Goal: Check status: Check status

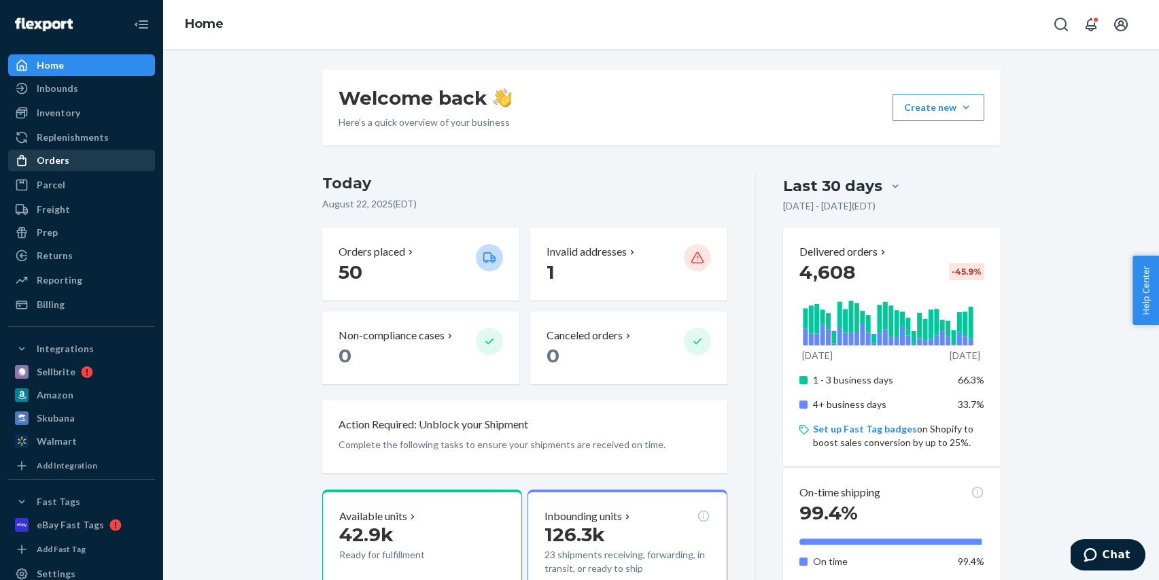
scroll to position [1, 0]
click at [33, 162] on div at bounding box center [26, 160] width 22 height 14
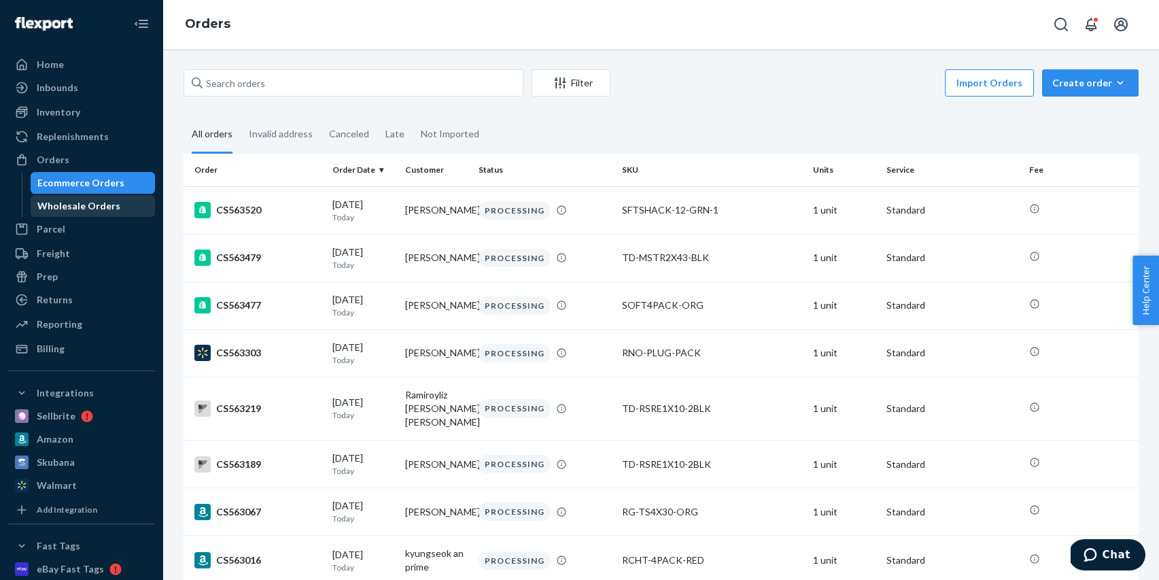
click at [95, 206] on div "Wholesale Orders" at bounding box center [78, 206] width 83 height 14
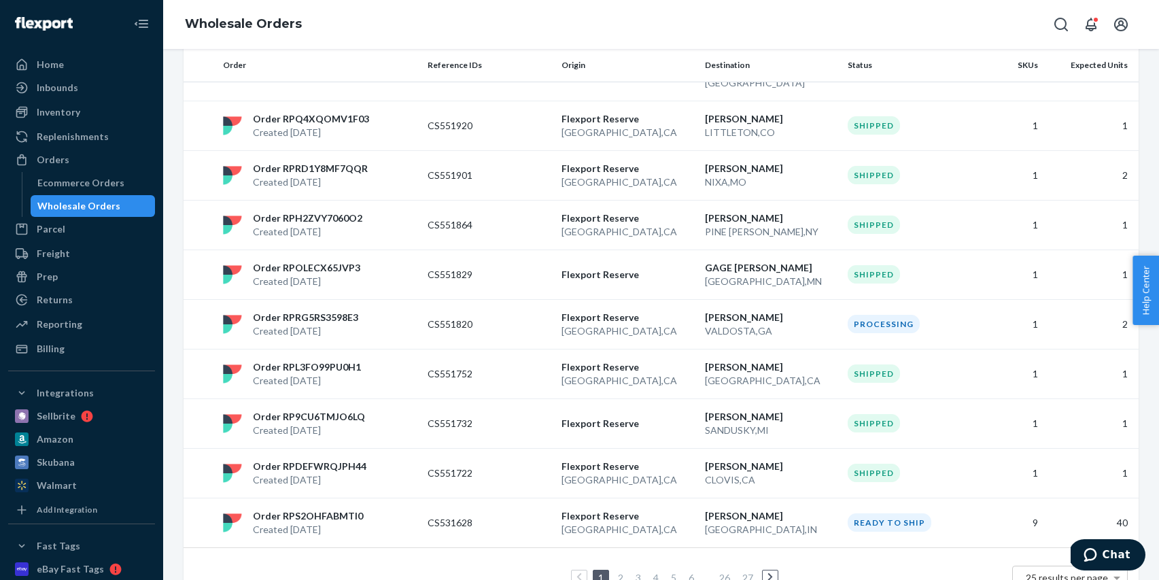
scroll to position [989, 0]
click at [638, 572] on link "3" at bounding box center [638, 578] width 11 height 12
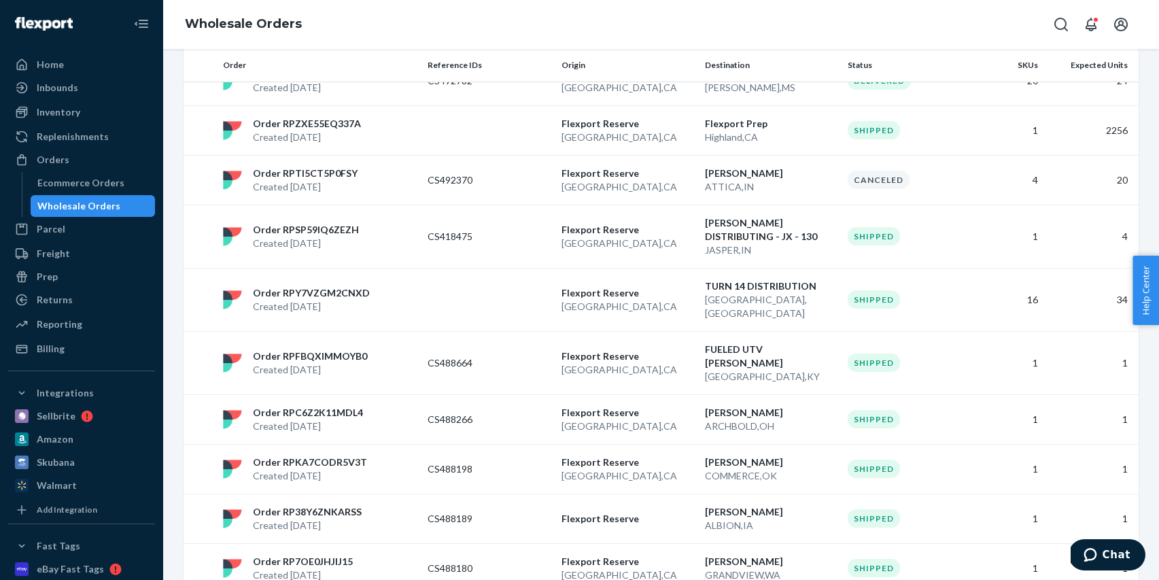
scroll to position [1071, 0]
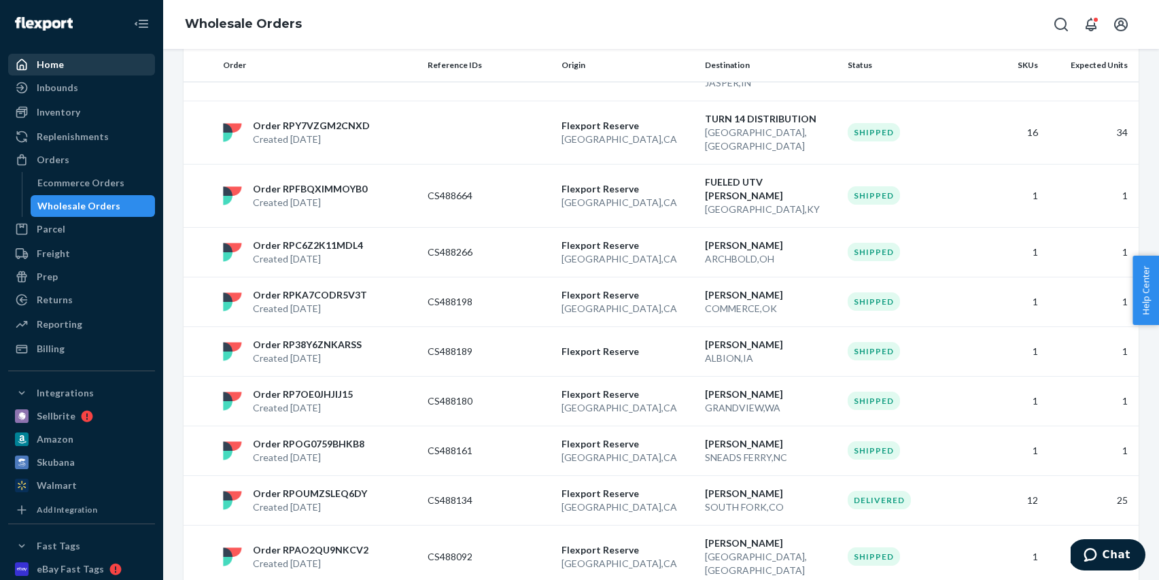
click at [75, 65] on div "Home" at bounding box center [82, 64] width 144 height 19
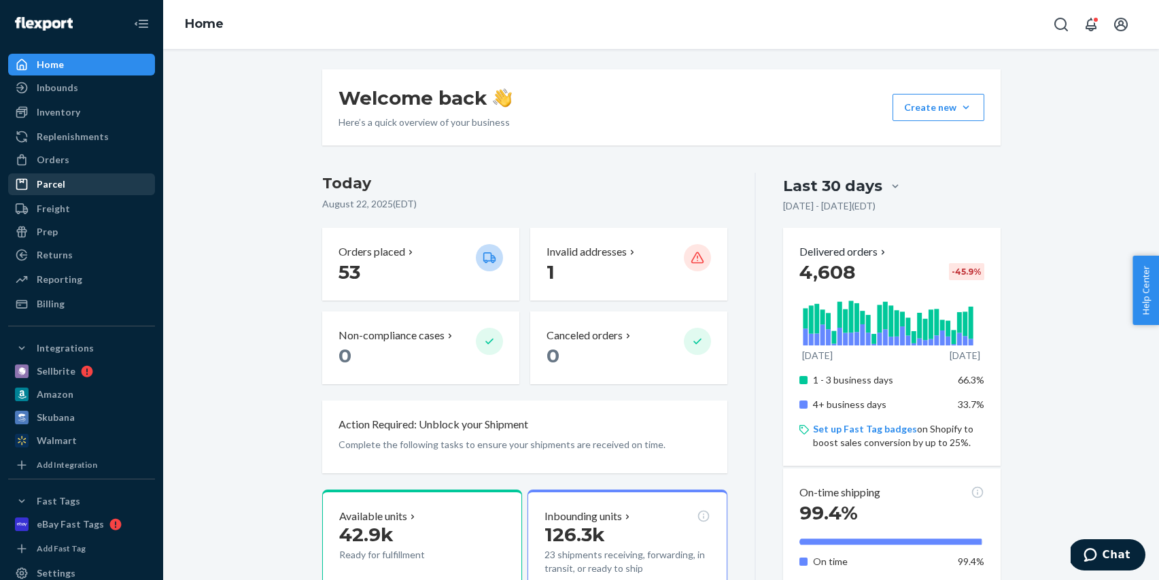
drag, startPoint x: 84, startPoint y: 160, endPoint x: 90, endPoint y: 189, distance: 29.1
click at [84, 160] on div "Orders" at bounding box center [82, 159] width 144 height 19
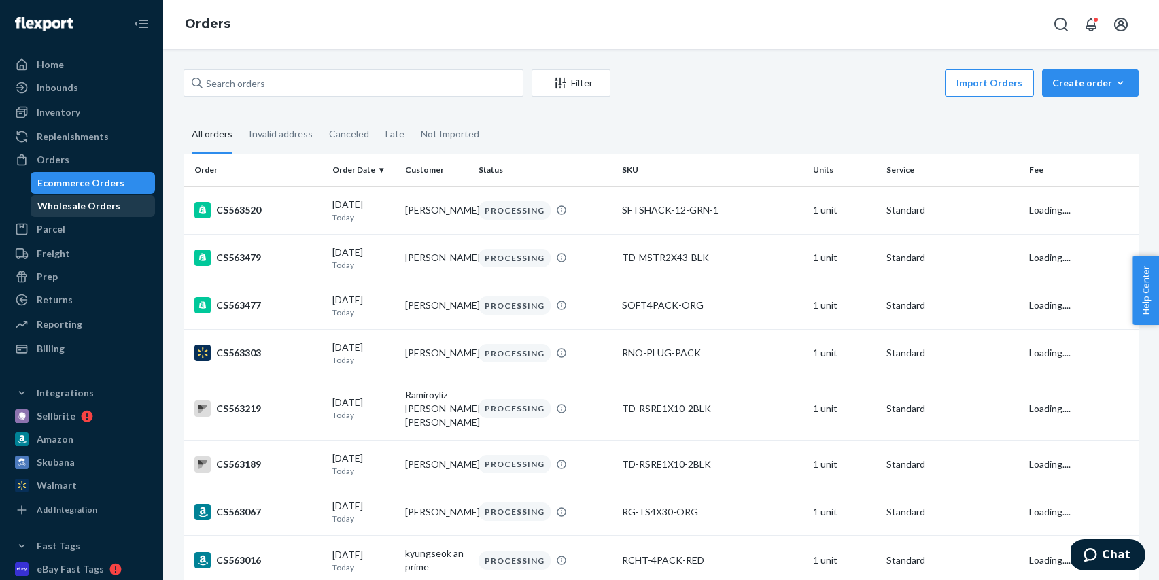
drag, startPoint x: 88, startPoint y: 203, endPoint x: 65, endPoint y: 222, distance: 29.5
click at [88, 203] on div "Wholesale Orders" at bounding box center [78, 206] width 83 height 14
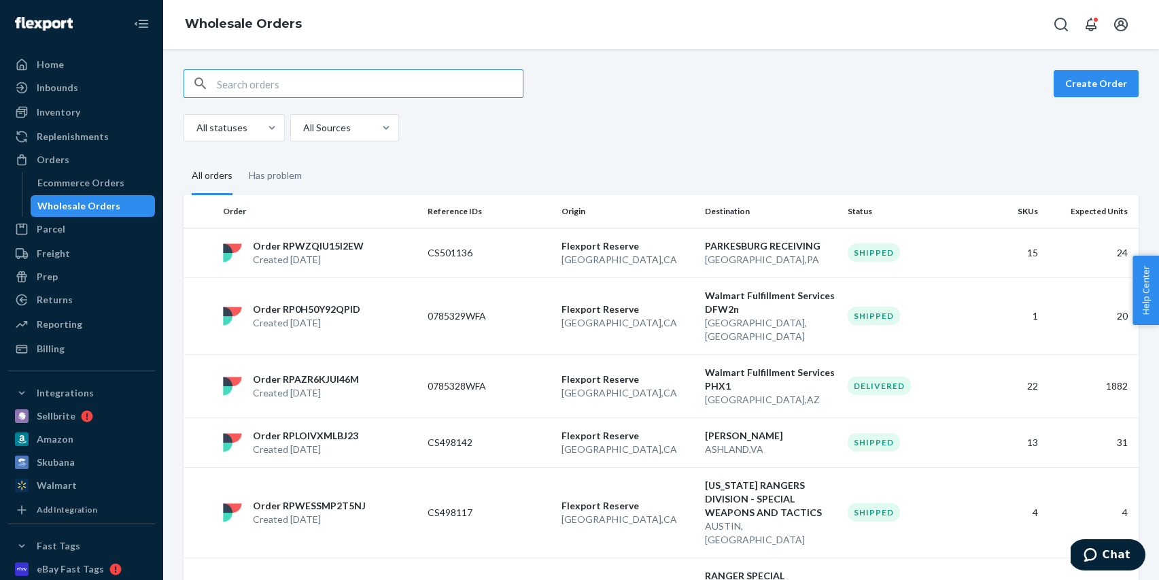
click at [274, 84] on input "text" at bounding box center [370, 83] width 306 height 27
paste input "CS63448"
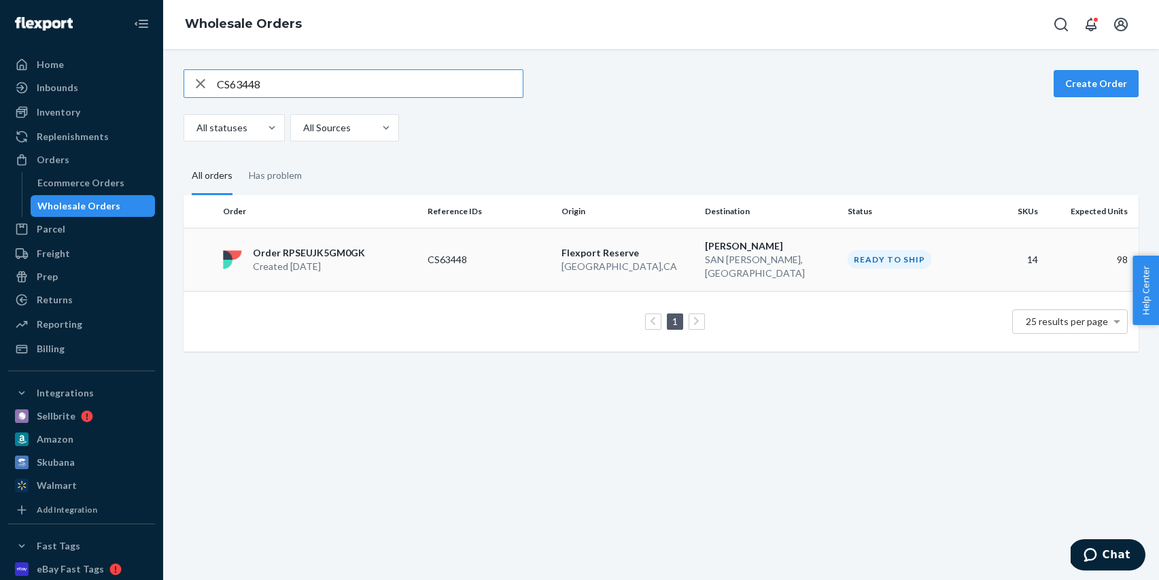
type input "CS63448"
click at [665, 260] on p "[GEOGRAPHIC_DATA] , [GEOGRAPHIC_DATA]" at bounding box center [628, 267] width 133 height 14
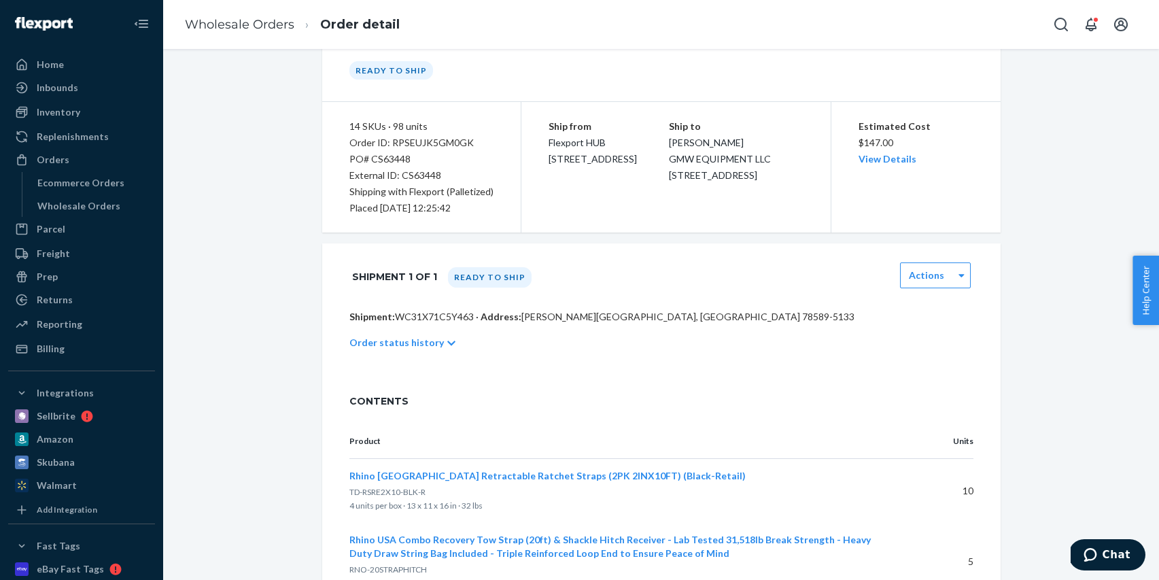
scroll to position [71, 0]
click at [437, 342] on div "Order status history" at bounding box center [661, 341] width 624 height 38
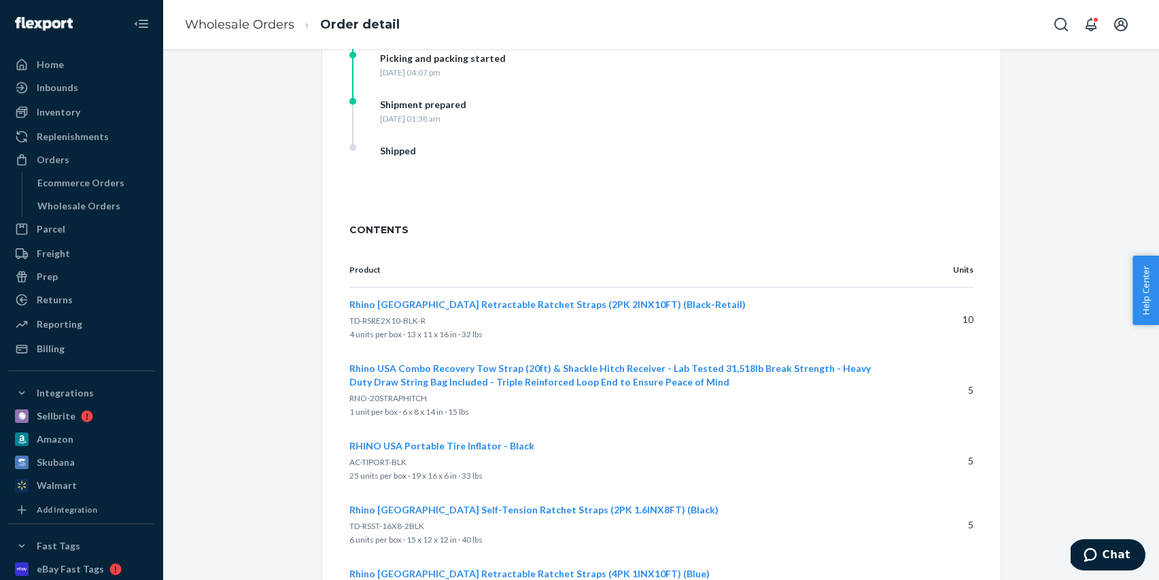
scroll to position [0, 0]
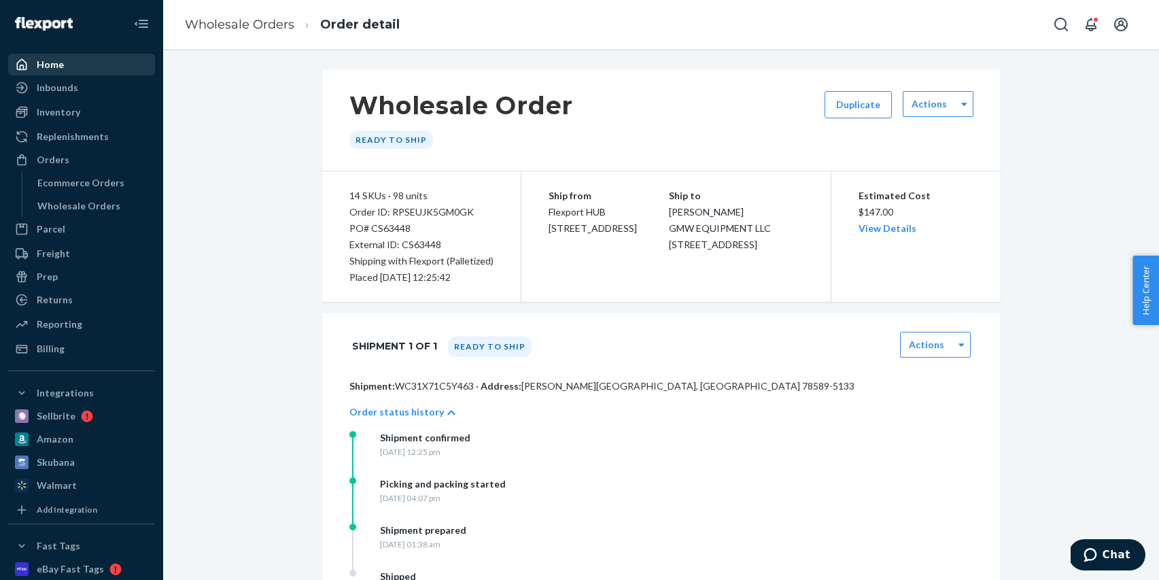
click at [71, 64] on div "Home" at bounding box center [82, 64] width 144 height 19
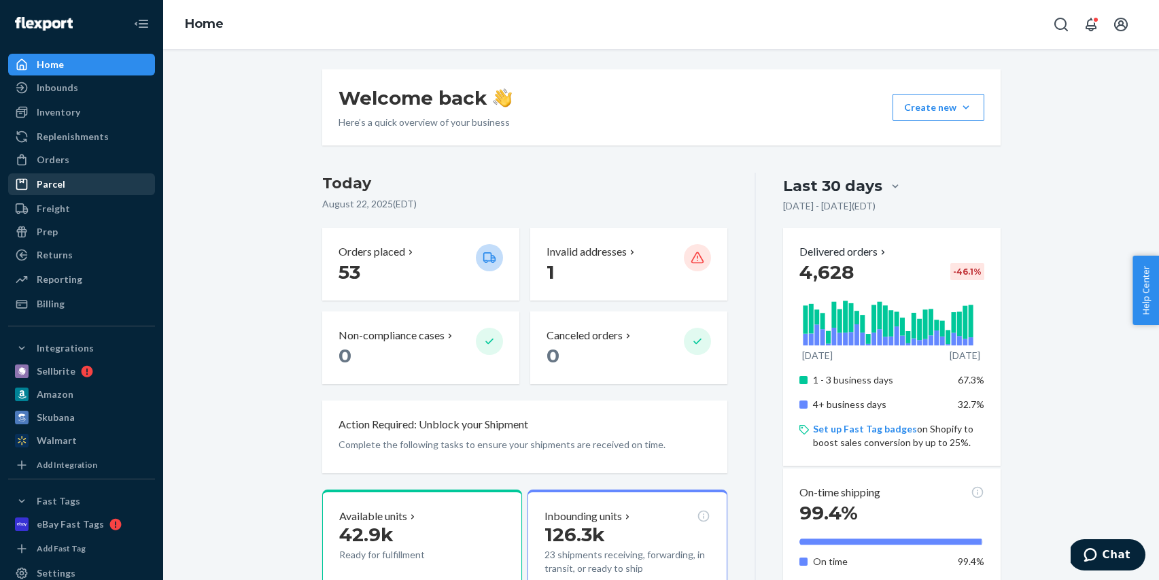
drag, startPoint x: 50, startPoint y: 158, endPoint x: 58, endPoint y: 188, distance: 31.5
click at [50, 158] on div "Orders" at bounding box center [53, 160] width 33 height 14
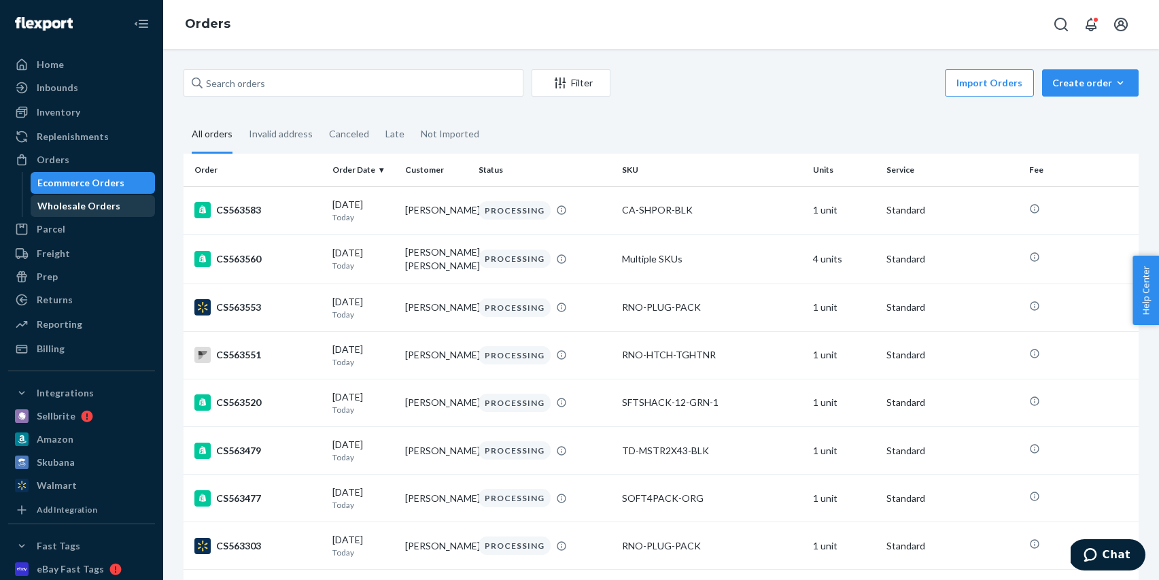
click at [87, 210] on div "Wholesale Orders" at bounding box center [78, 206] width 83 height 14
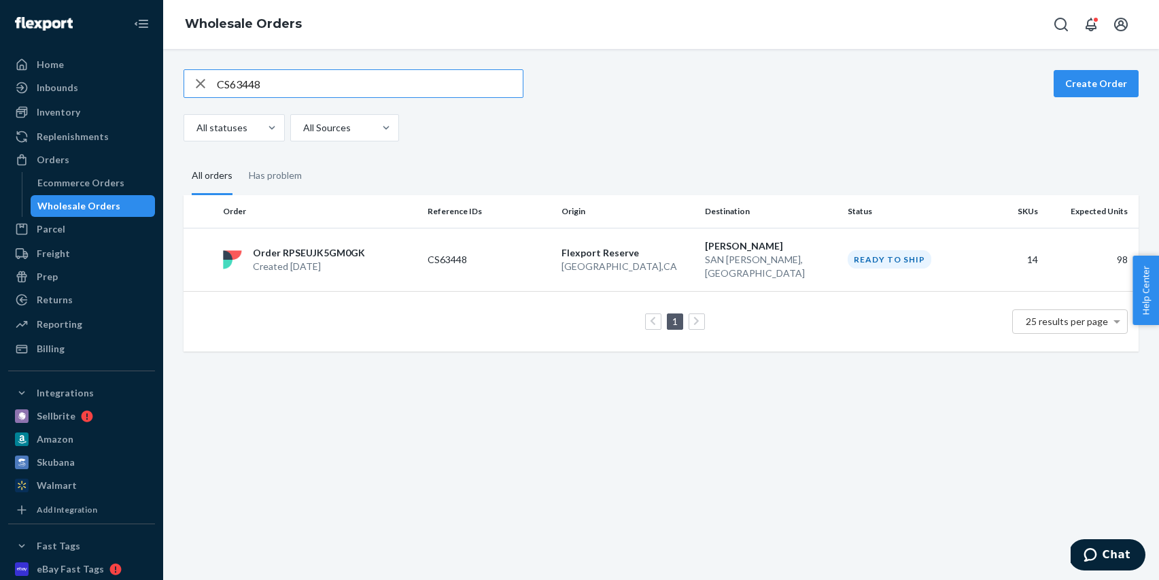
click at [192, 84] on icon "button" at bounding box center [200, 83] width 16 height 27
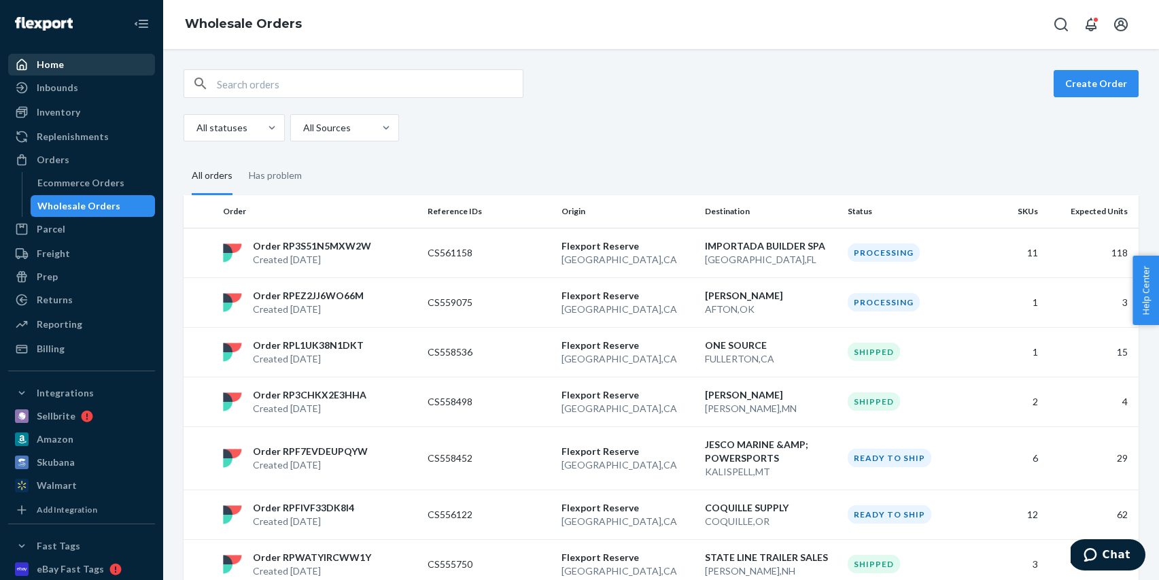
click at [120, 69] on div "Home" at bounding box center [82, 64] width 144 height 19
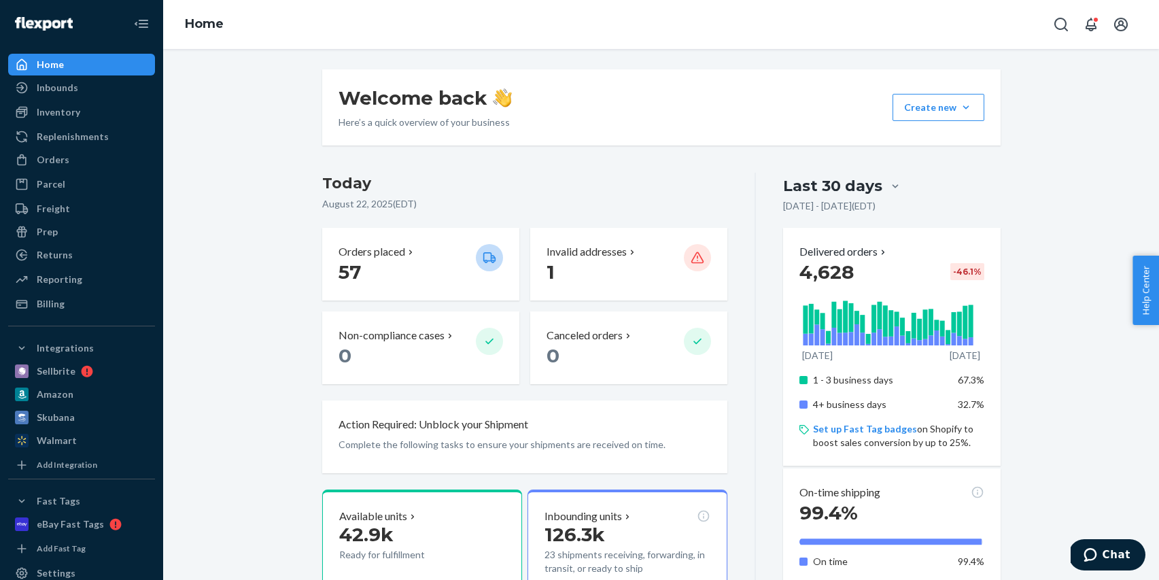
drag, startPoint x: 65, startPoint y: 160, endPoint x: 67, endPoint y: 171, distance: 11.9
click at [65, 160] on div "Orders" at bounding box center [53, 160] width 33 height 14
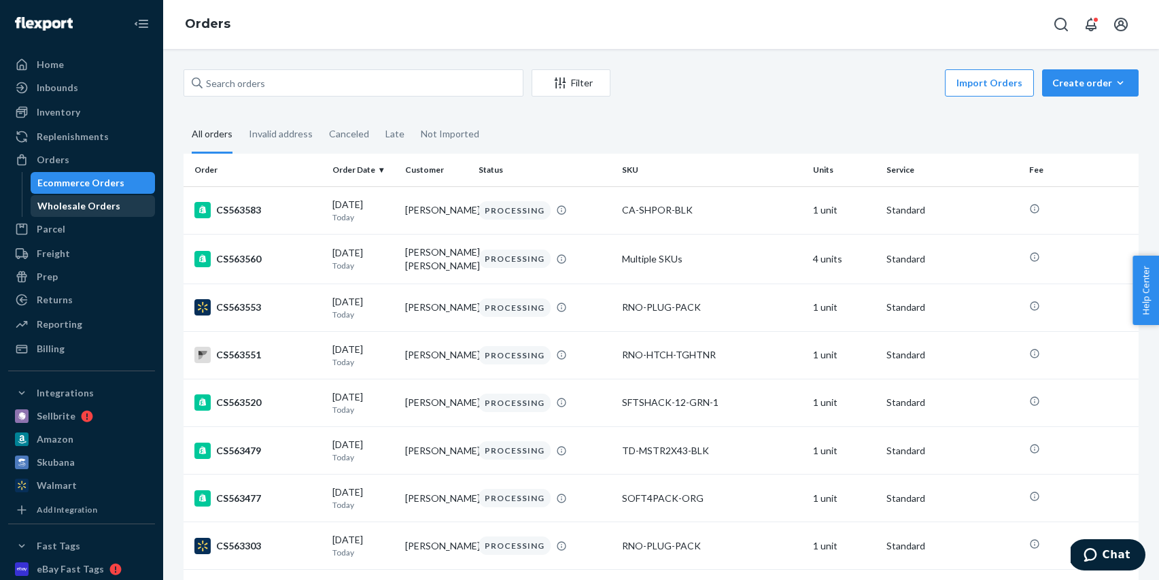
click at [72, 205] on div "Wholesale Orders" at bounding box center [78, 206] width 83 height 14
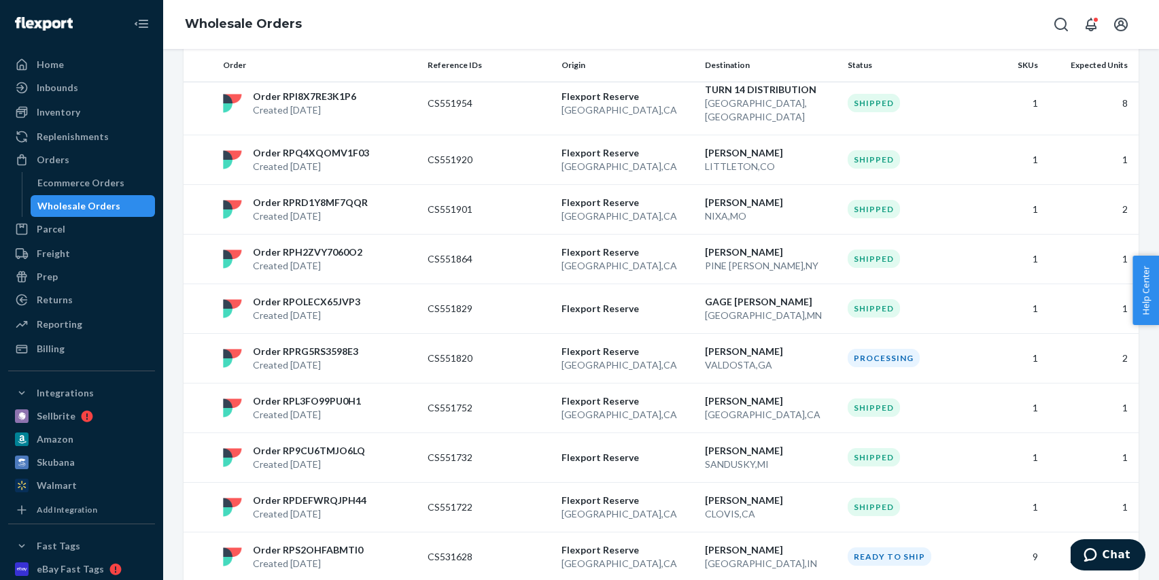
scroll to position [989, 0]
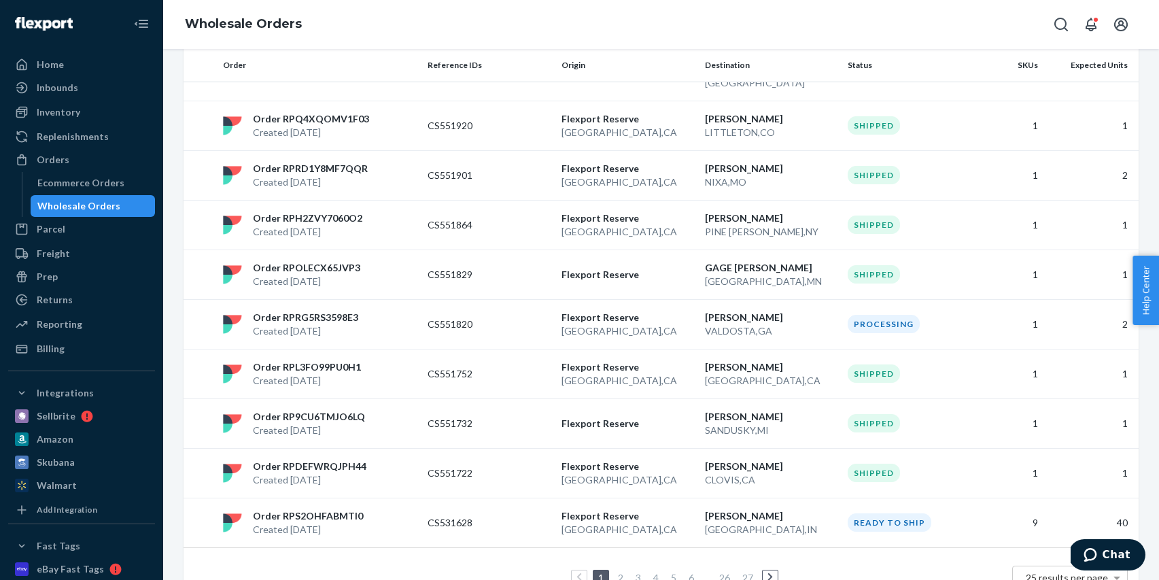
click at [617, 572] on link "2" at bounding box center [620, 578] width 11 height 12
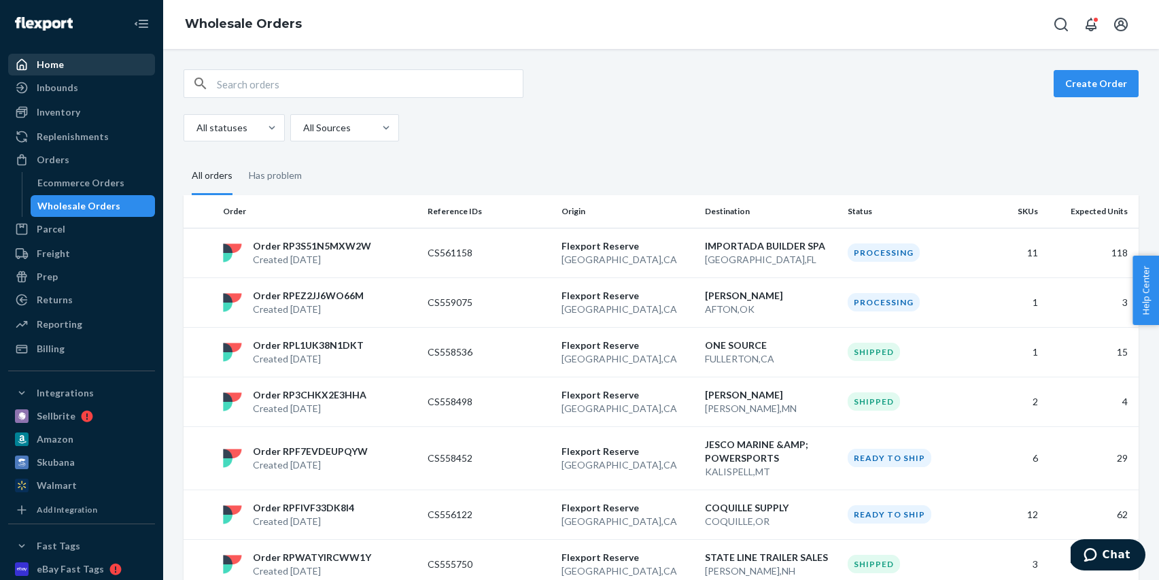
click at [83, 62] on div "Home" at bounding box center [82, 64] width 144 height 19
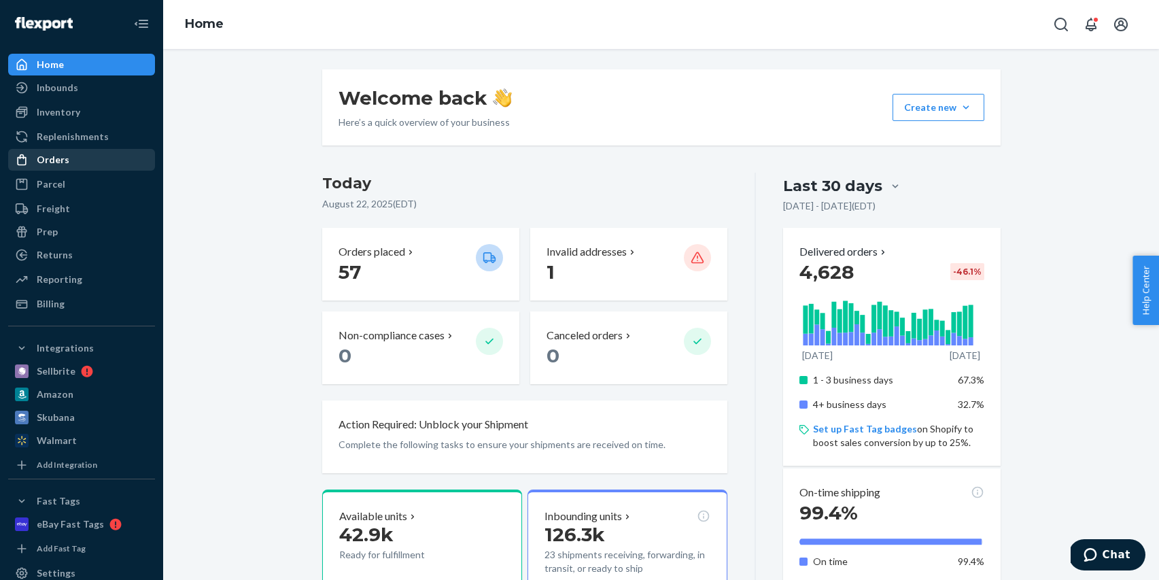
click at [70, 164] on div "Orders" at bounding box center [82, 159] width 144 height 19
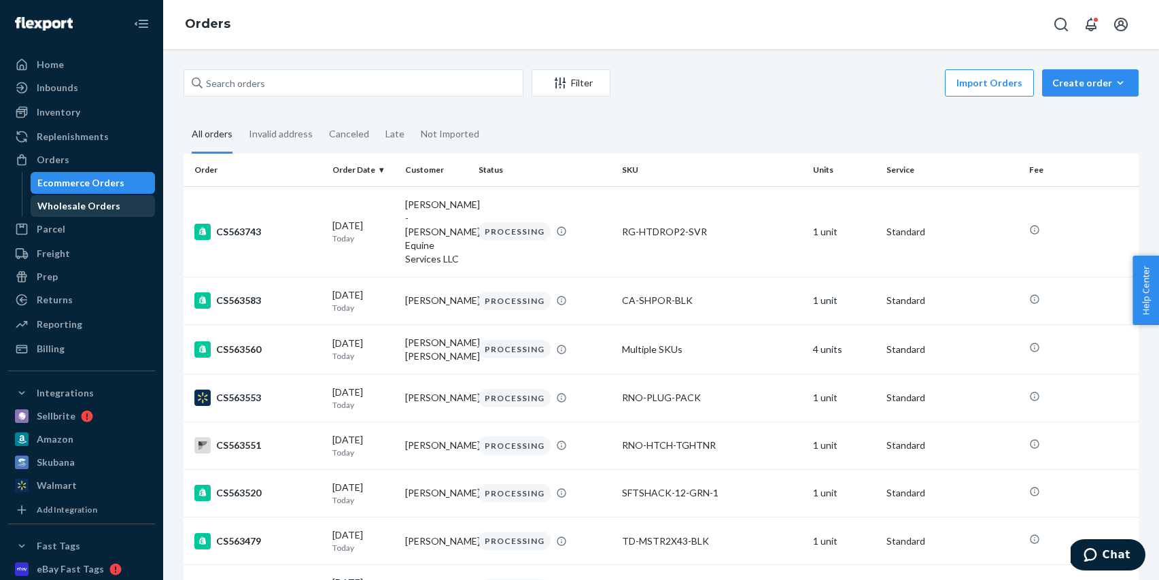
click at [78, 201] on div "Wholesale Orders" at bounding box center [78, 206] width 83 height 14
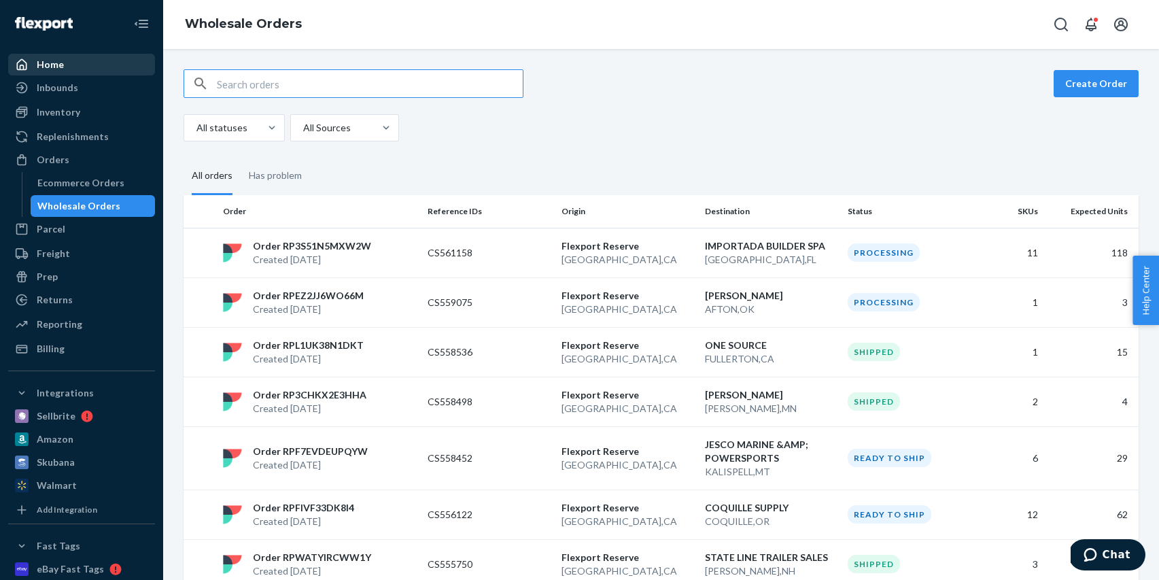
click at [80, 70] on div "Home" at bounding box center [82, 64] width 144 height 19
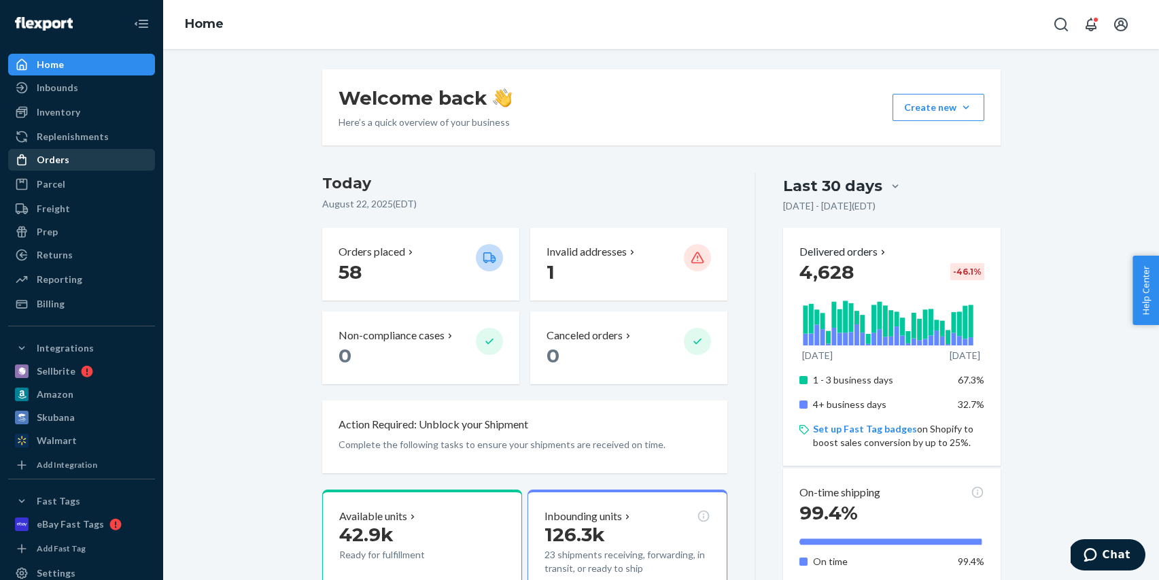
click at [88, 156] on div "Orders" at bounding box center [82, 159] width 144 height 19
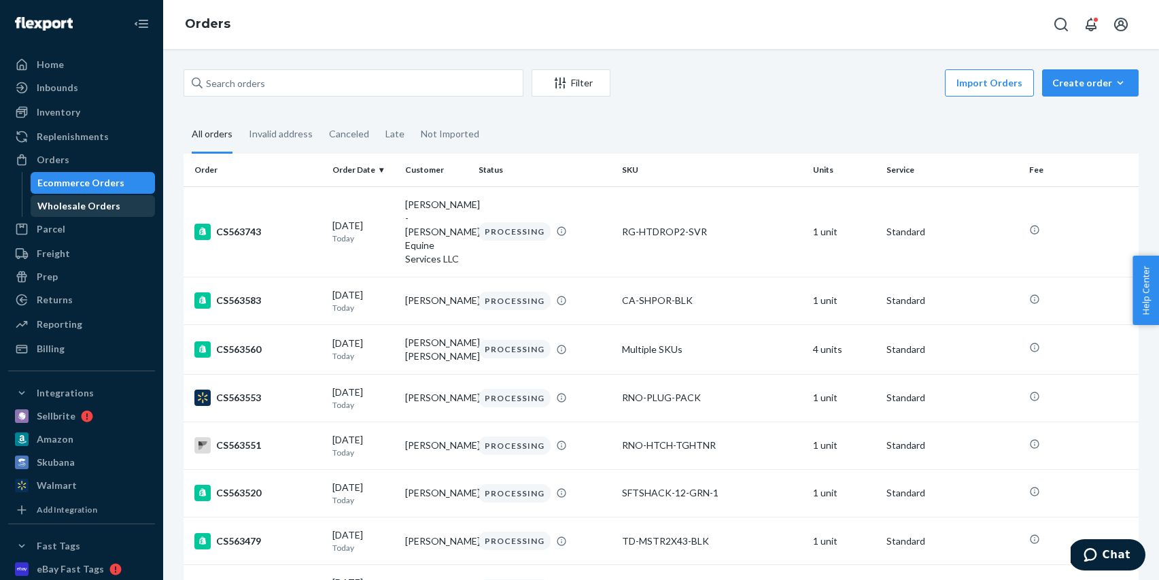
click at [86, 207] on div "Wholesale Orders" at bounding box center [78, 206] width 83 height 14
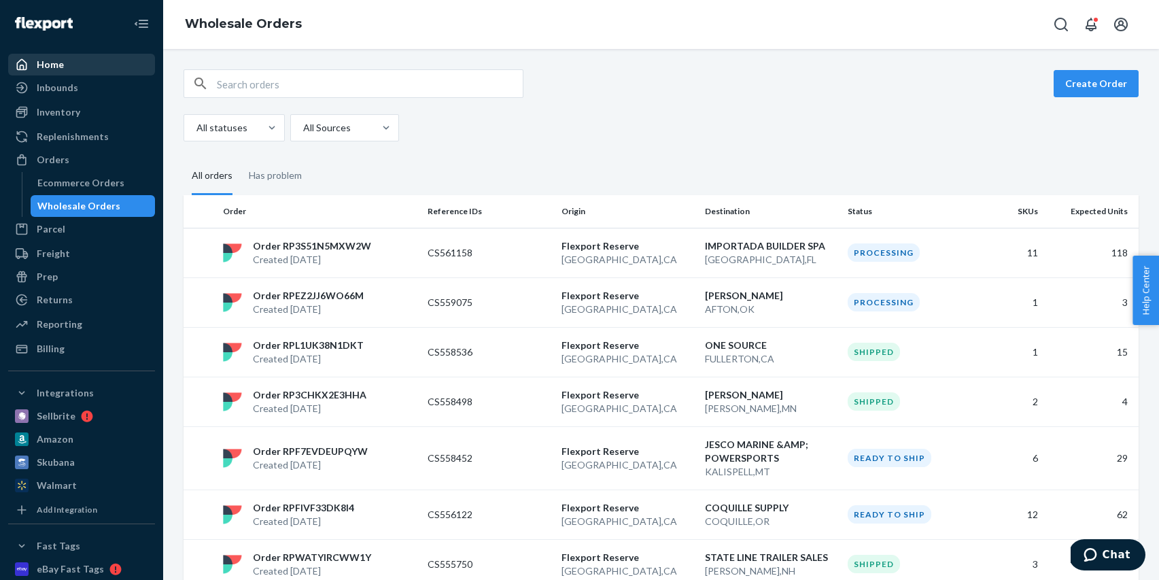
click at [77, 70] on div "Home" at bounding box center [82, 64] width 144 height 19
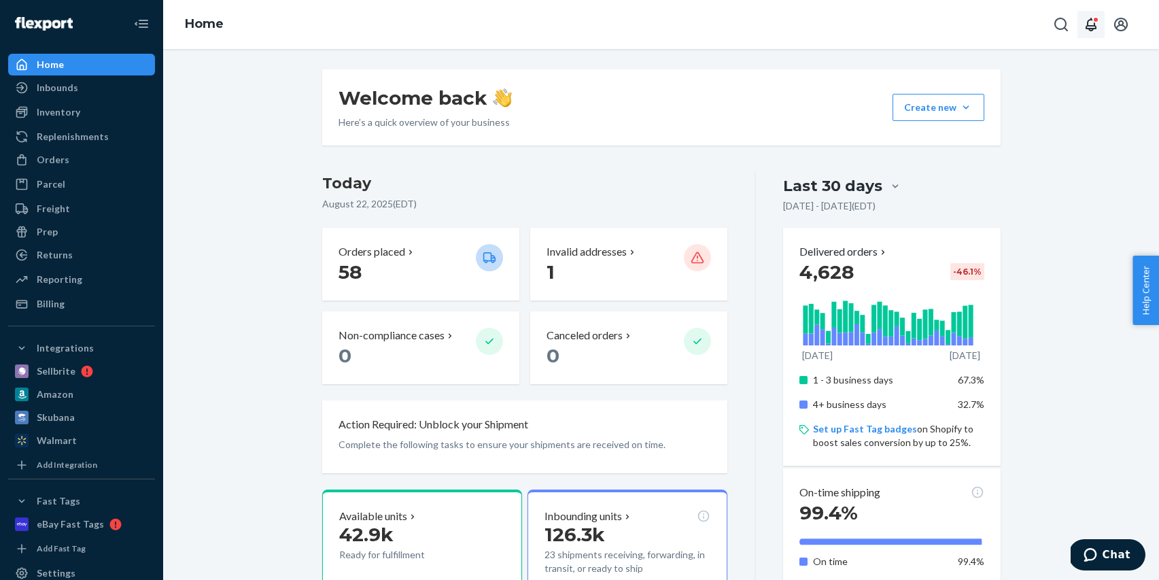
click at [1089, 32] on icon "Open notifications" at bounding box center [1091, 24] width 16 height 16
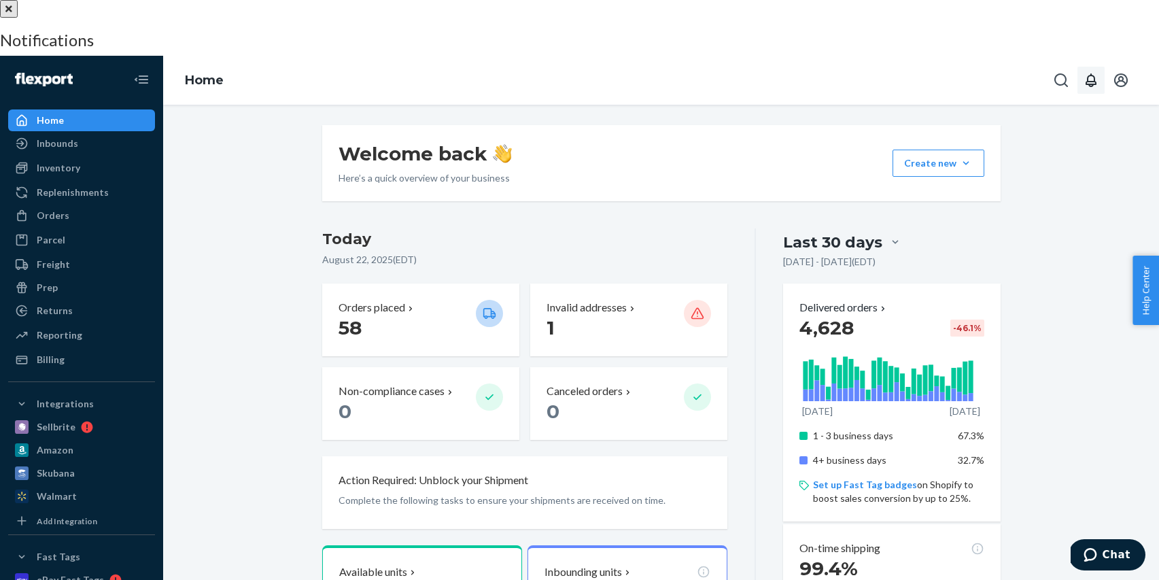
click at [18, 18] on button "close" at bounding box center [9, 9] width 18 height 18
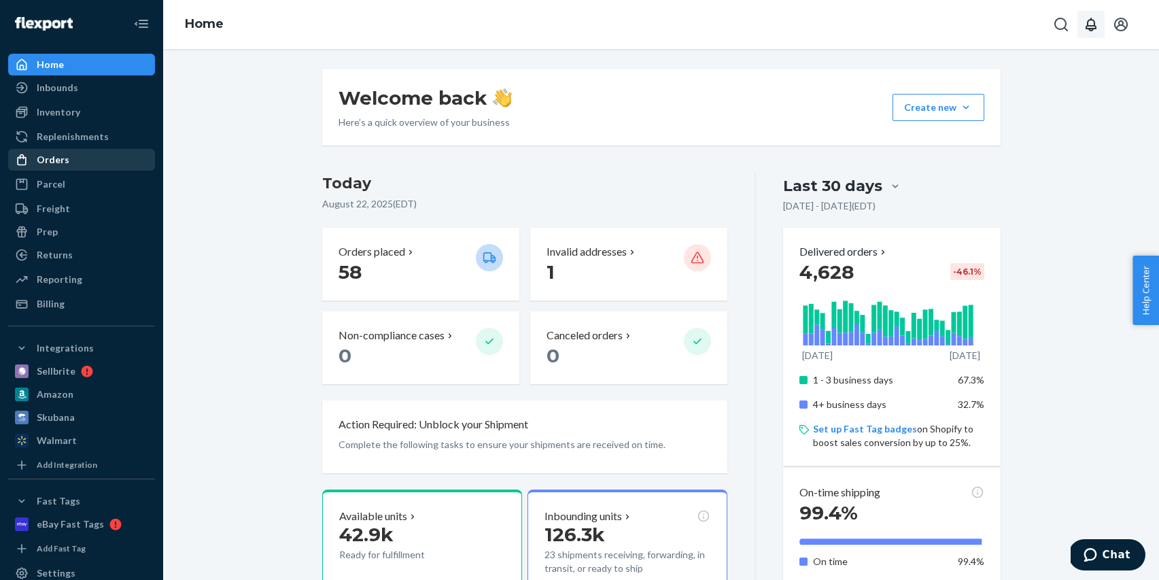
click at [85, 154] on div "Orders" at bounding box center [82, 159] width 144 height 19
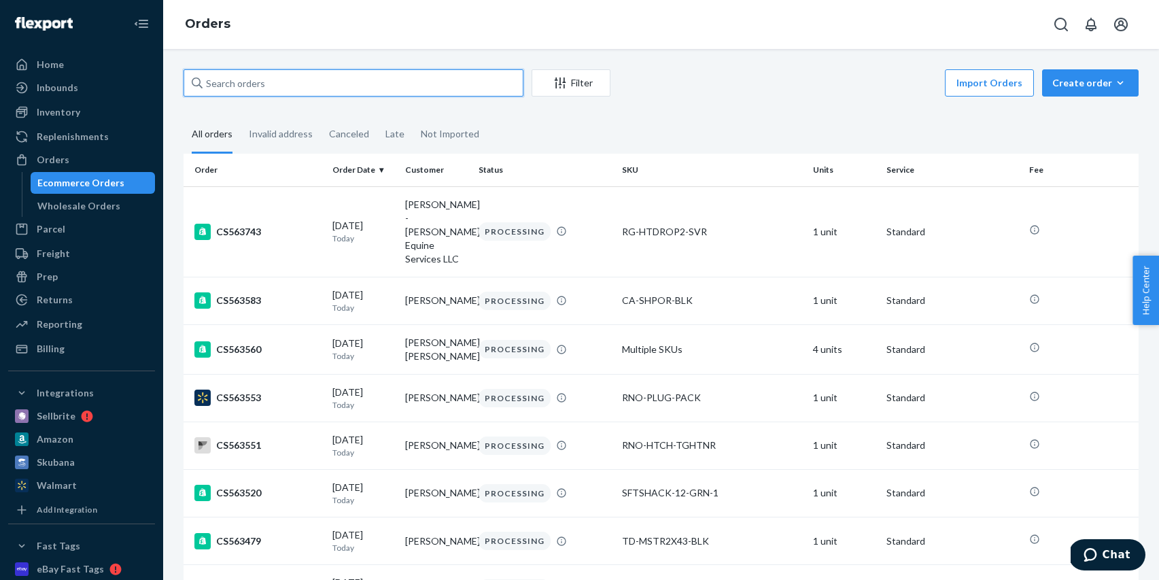
click at [352, 83] on input "text" at bounding box center [354, 82] width 340 height 27
paste input "CS551712"
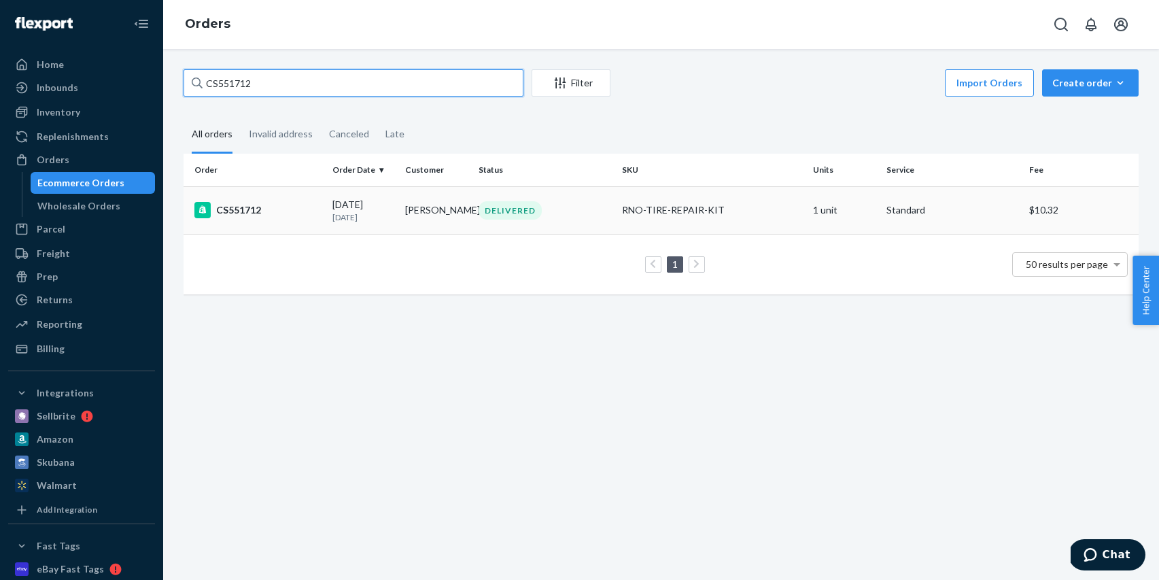
type input "CS551712"
click at [518, 206] on div "DELIVERED" at bounding box center [510, 210] width 63 height 18
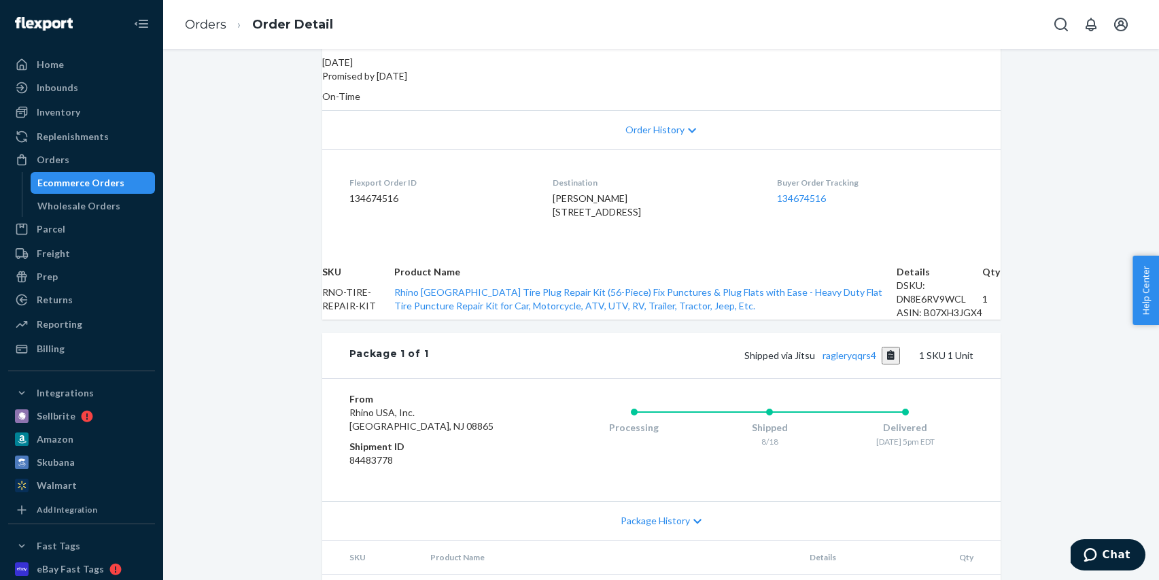
scroll to position [376, 0]
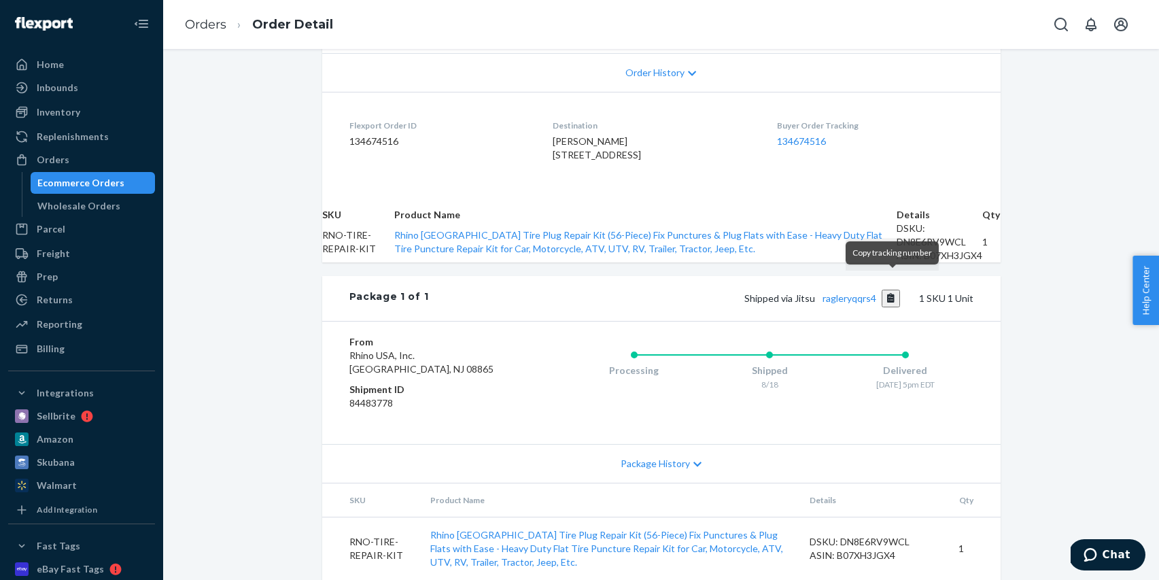
click at [894, 290] on button "Copy tracking number" at bounding box center [891, 299] width 18 height 18
click at [674, 457] on span "Package History" at bounding box center [655, 464] width 69 height 14
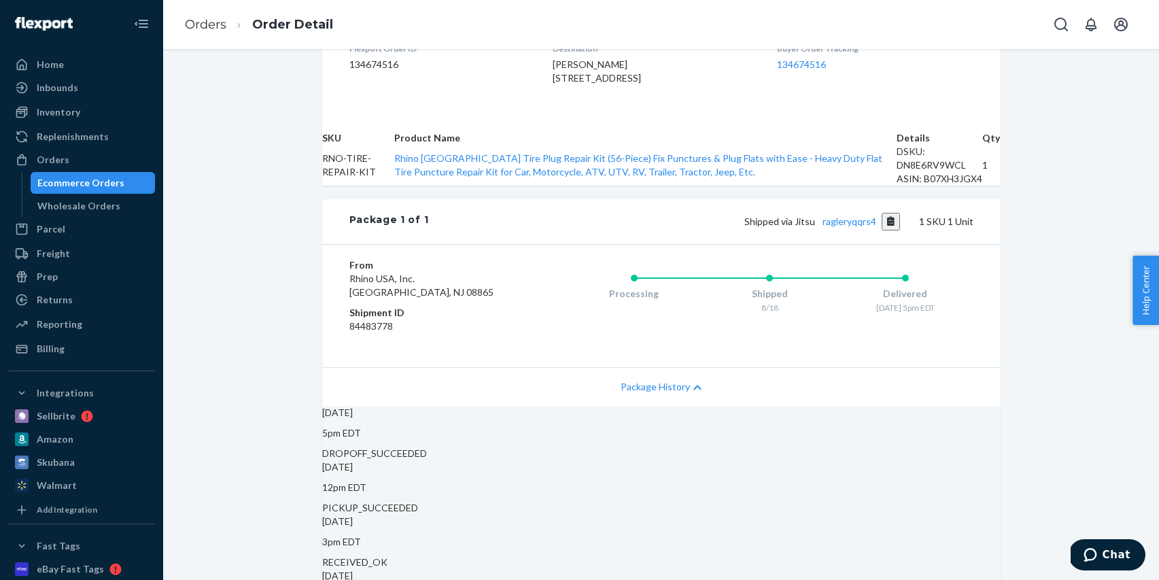
scroll to position [0, 0]
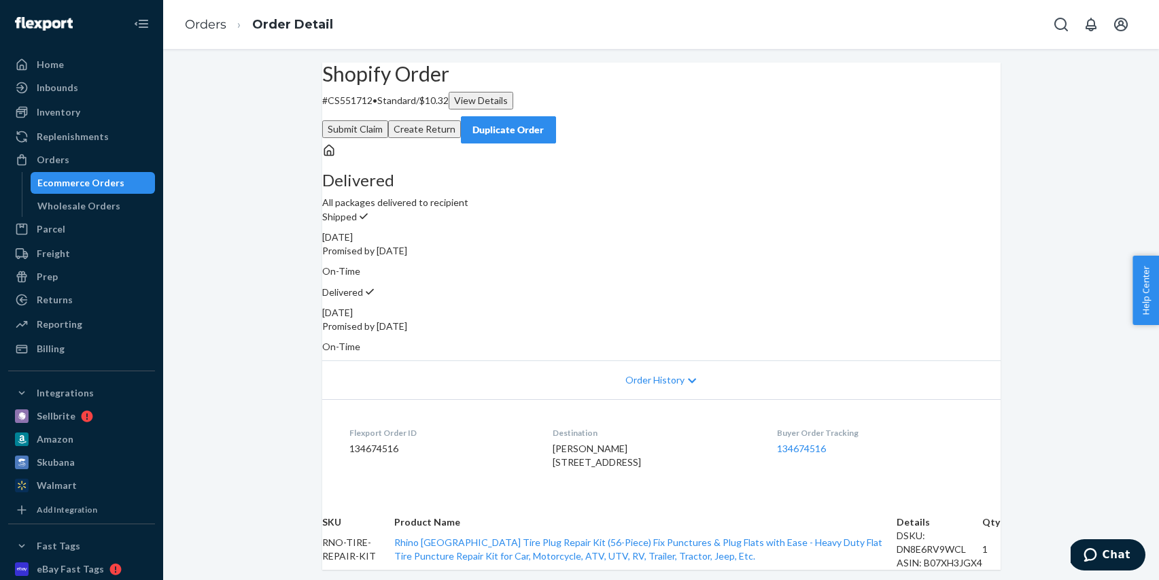
click at [93, 184] on div "Ecommerce Orders" at bounding box center [80, 183] width 87 height 14
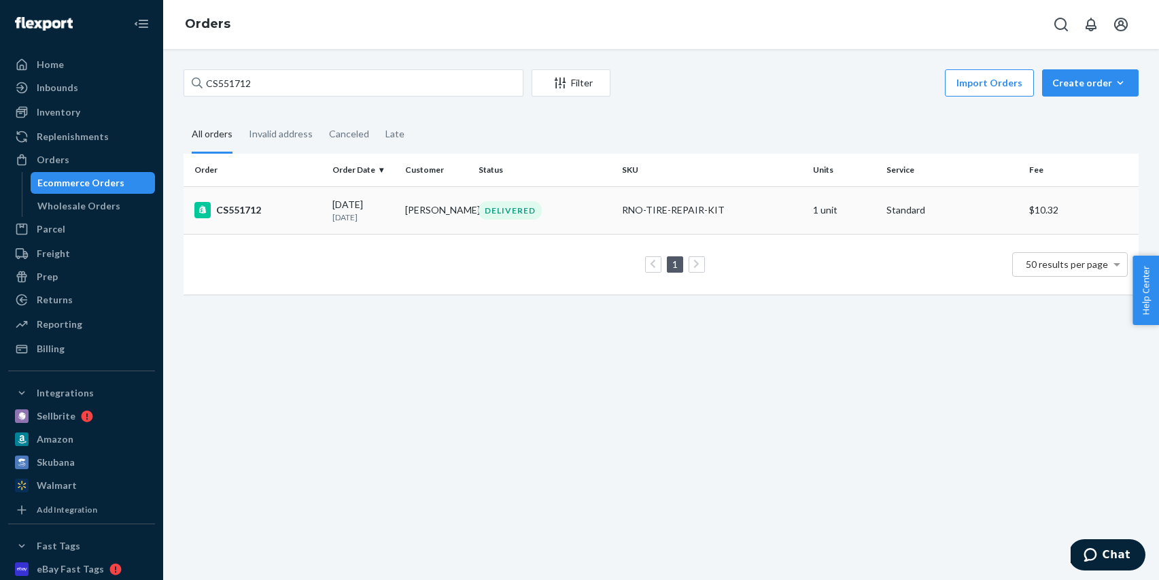
click at [453, 224] on td "[PERSON_NAME]" at bounding box center [436, 210] width 73 height 48
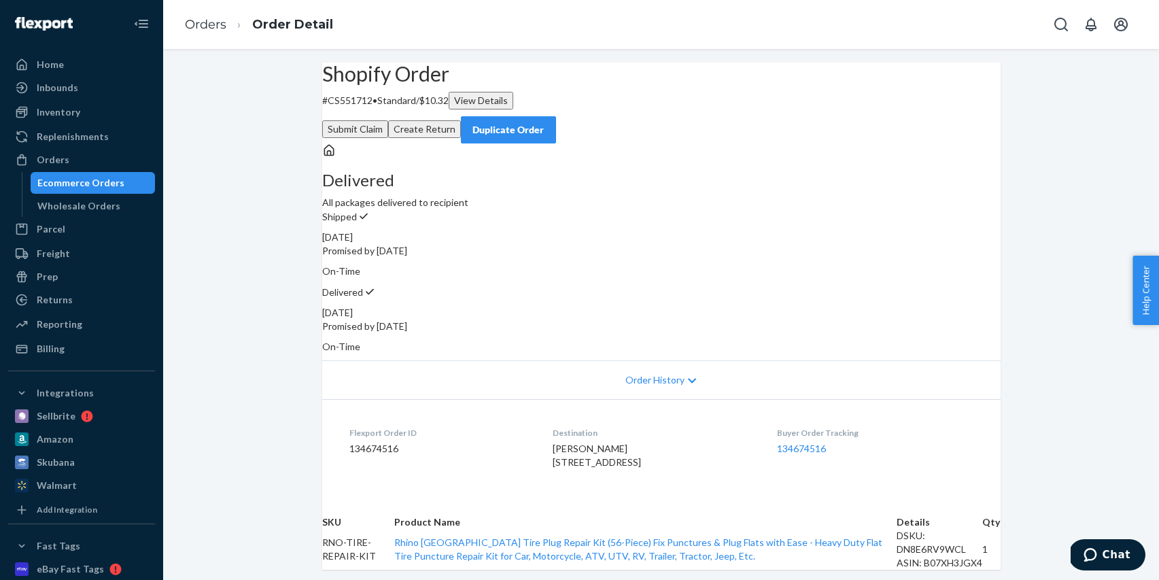
click at [647, 373] on span "Order History" at bounding box center [655, 380] width 59 height 14
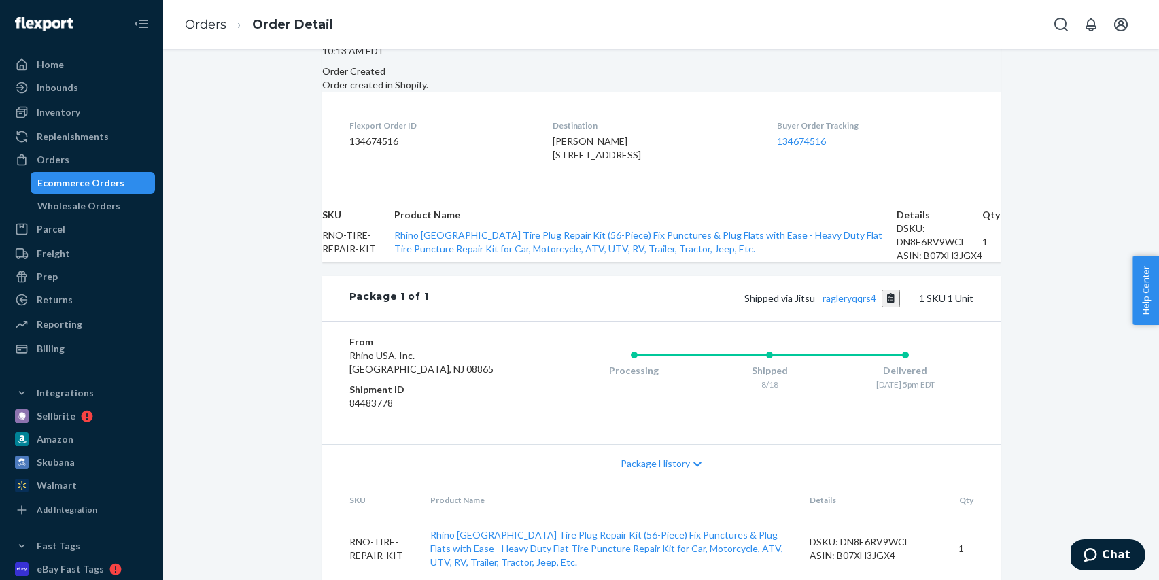
scroll to position [832, 0]
click at [662, 457] on span "Package History" at bounding box center [655, 464] width 69 height 14
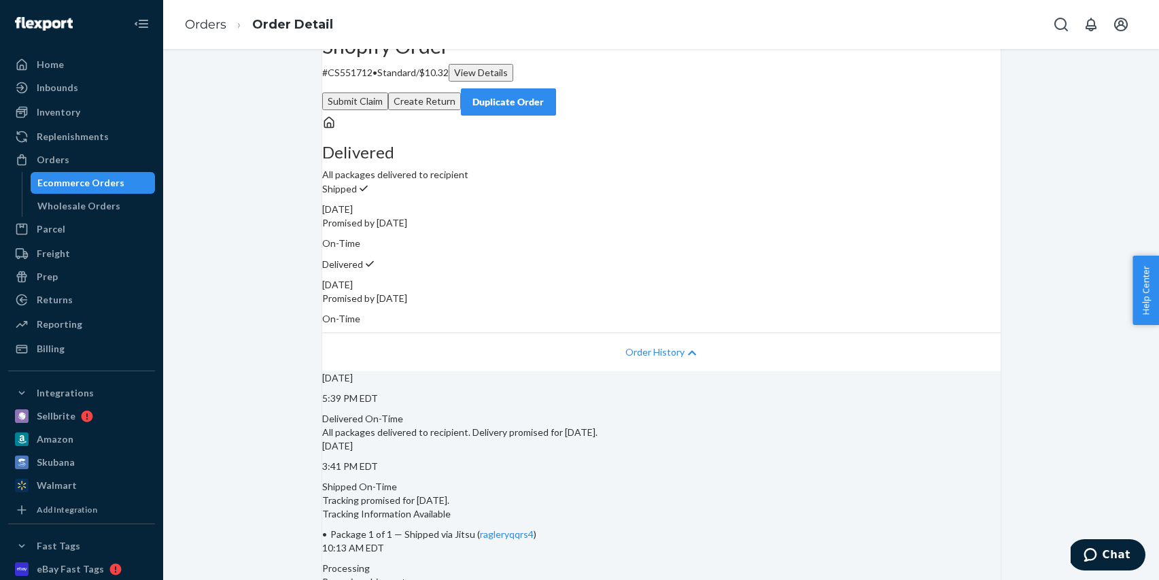
scroll to position [0, 0]
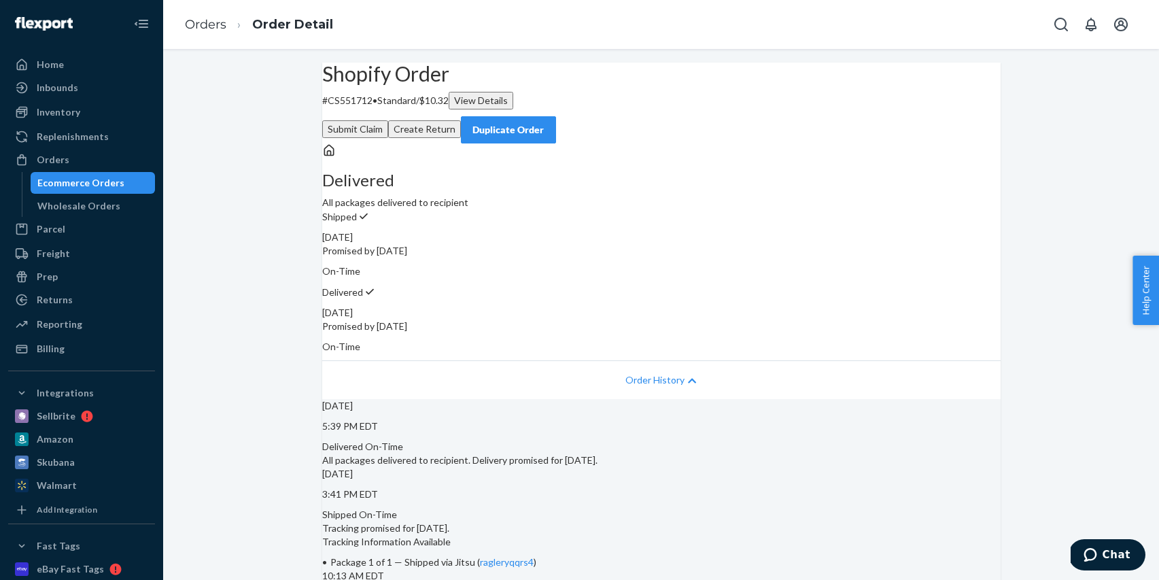
click at [508, 107] on div "View Details" at bounding box center [481, 101] width 54 height 14
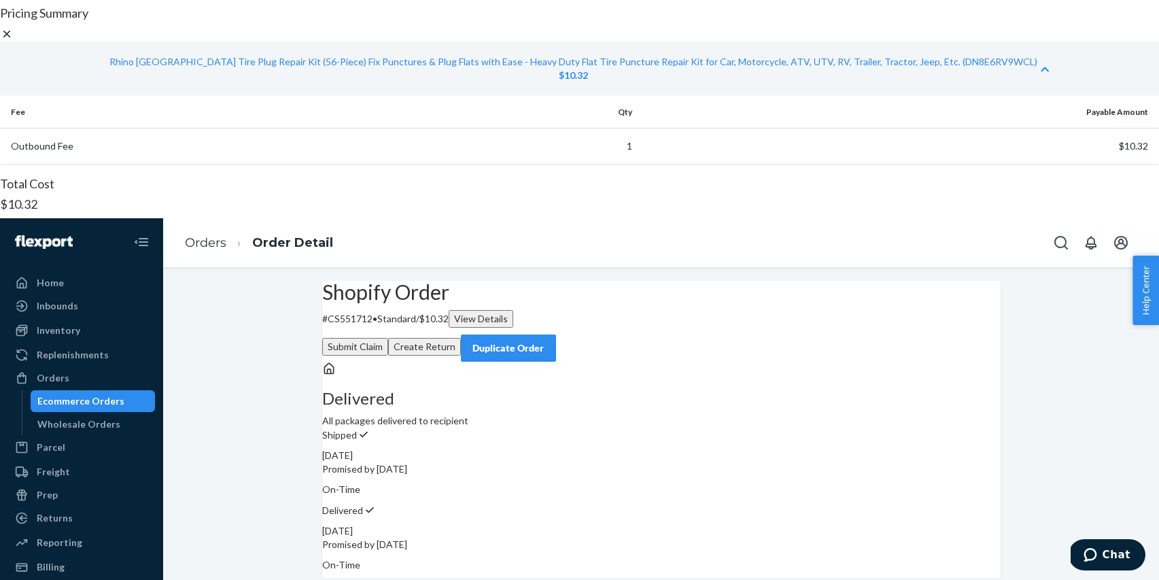
click at [14, 41] on icon at bounding box center [7, 34] width 14 height 14
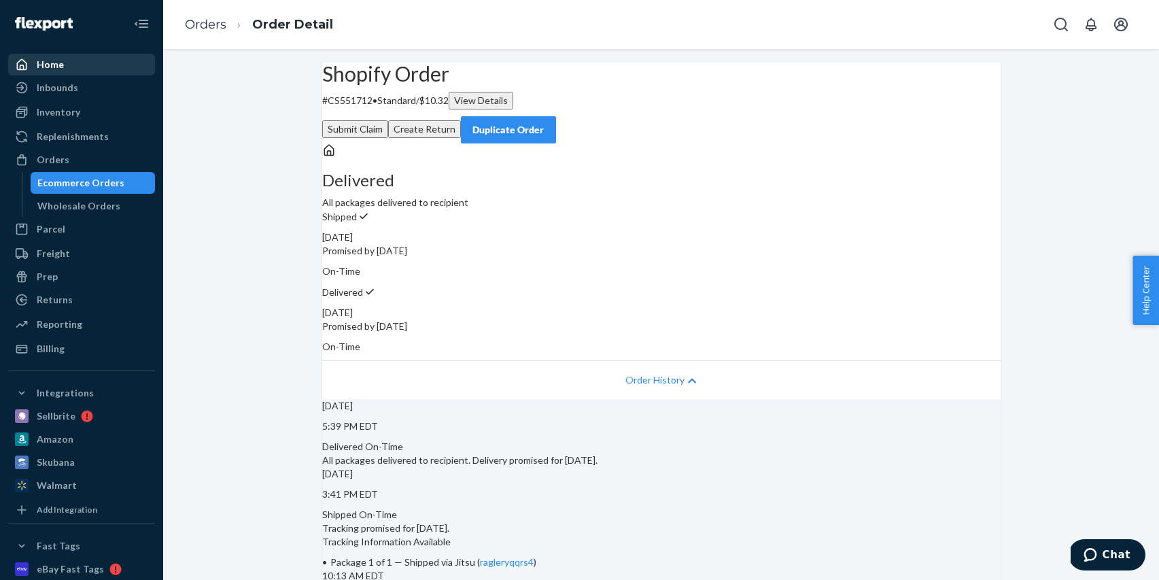
click at [54, 65] on div "Home" at bounding box center [50, 65] width 27 height 14
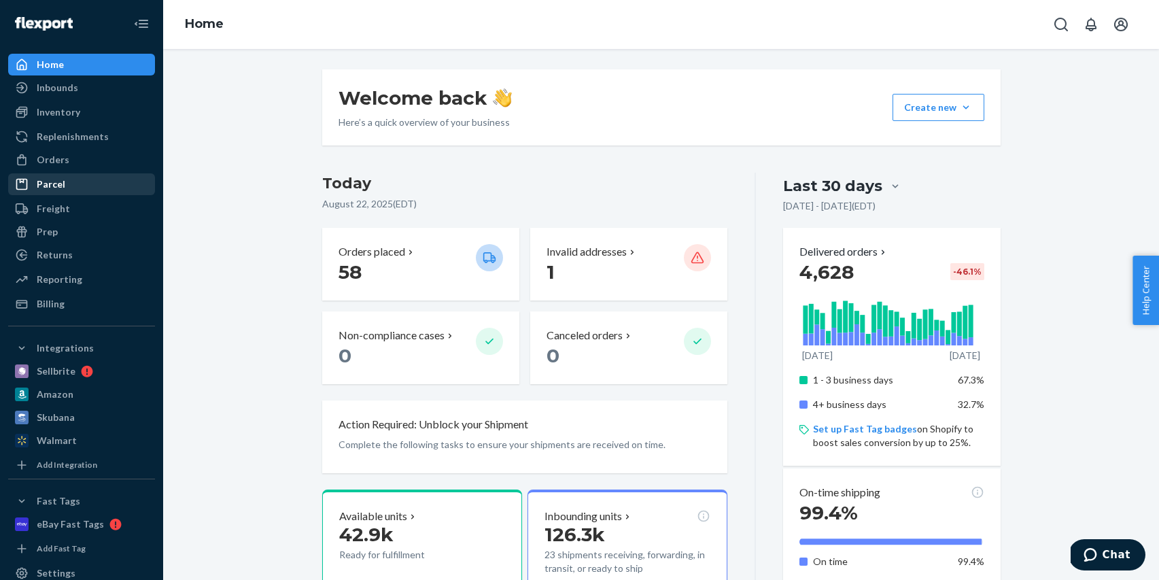
click at [65, 183] on div "Parcel" at bounding box center [82, 184] width 144 height 19
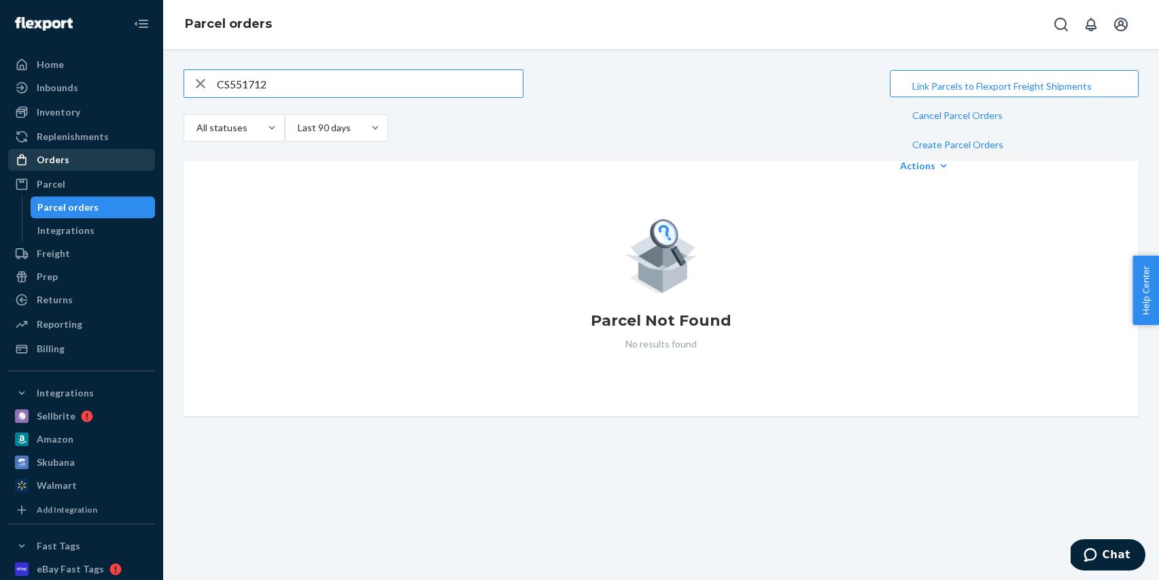
type input "CS551712"
click at [55, 160] on div "Orders" at bounding box center [53, 160] width 33 height 14
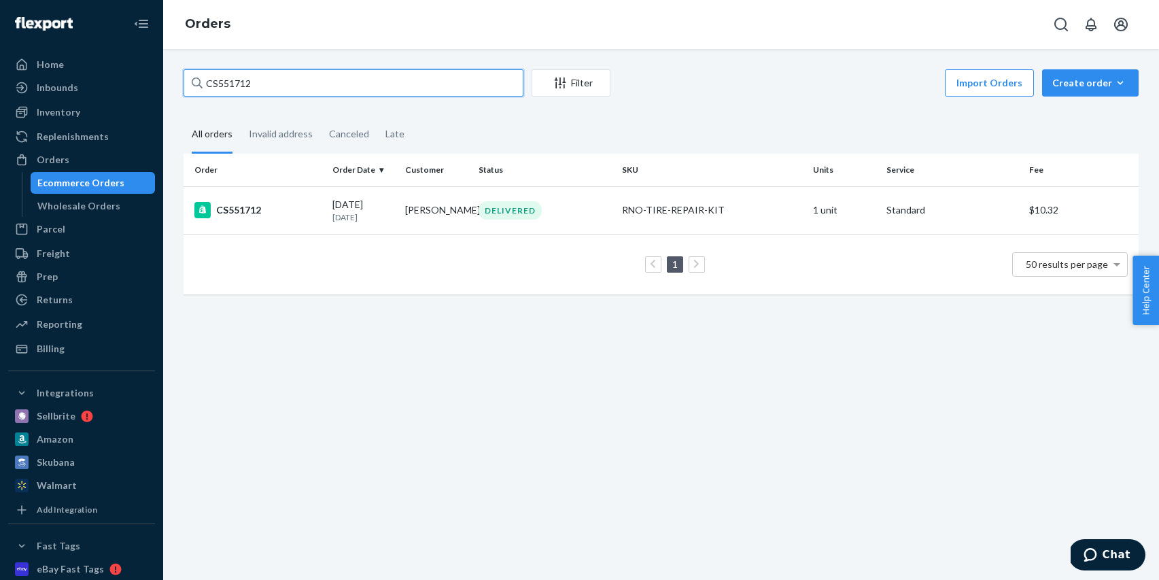
click at [364, 91] on input "CS551712" at bounding box center [354, 82] width 340 height 27
click at [301, 212] on div "CS551712" at bounding box center [257, 210] width 127 height 16
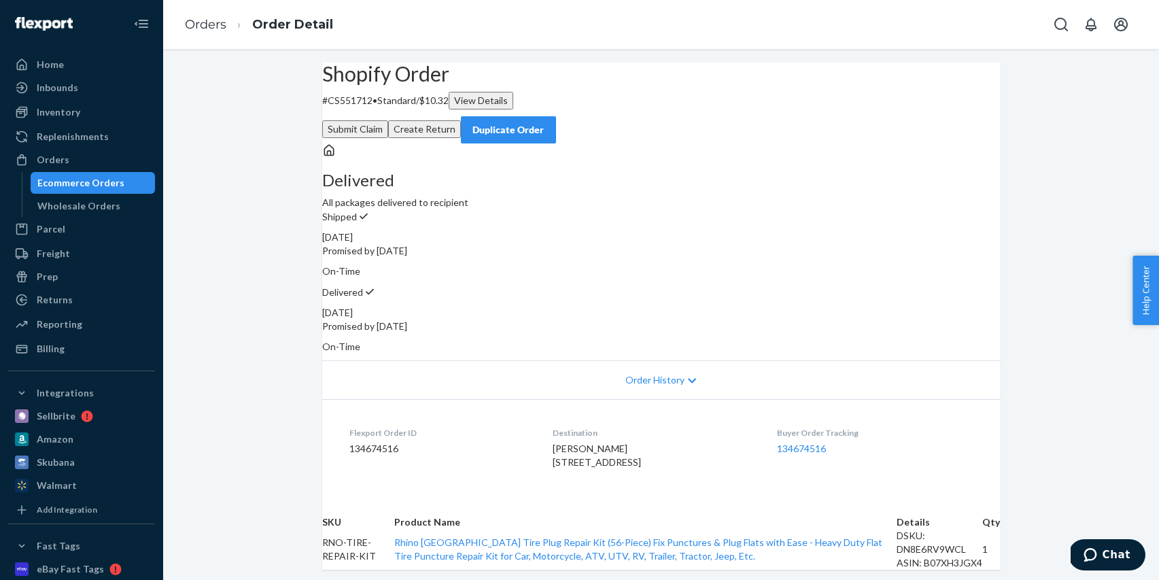
drag, startPoint x: 66, startPoint y: 63, endPoint x: 68, endPoint y: 1, distance: 61.2
click at [66, 63] on div "Home" at bounding box center [82, 64] width 144 height 19
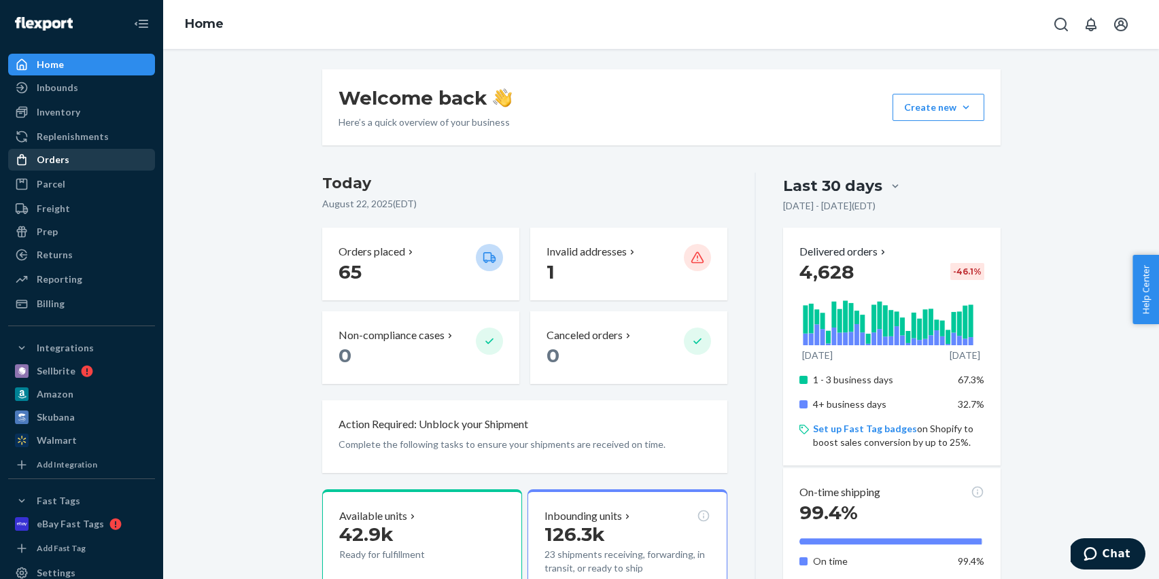
click at [71, 154] on div "Orders" at bounding box center [82, 159] width 144 height 19
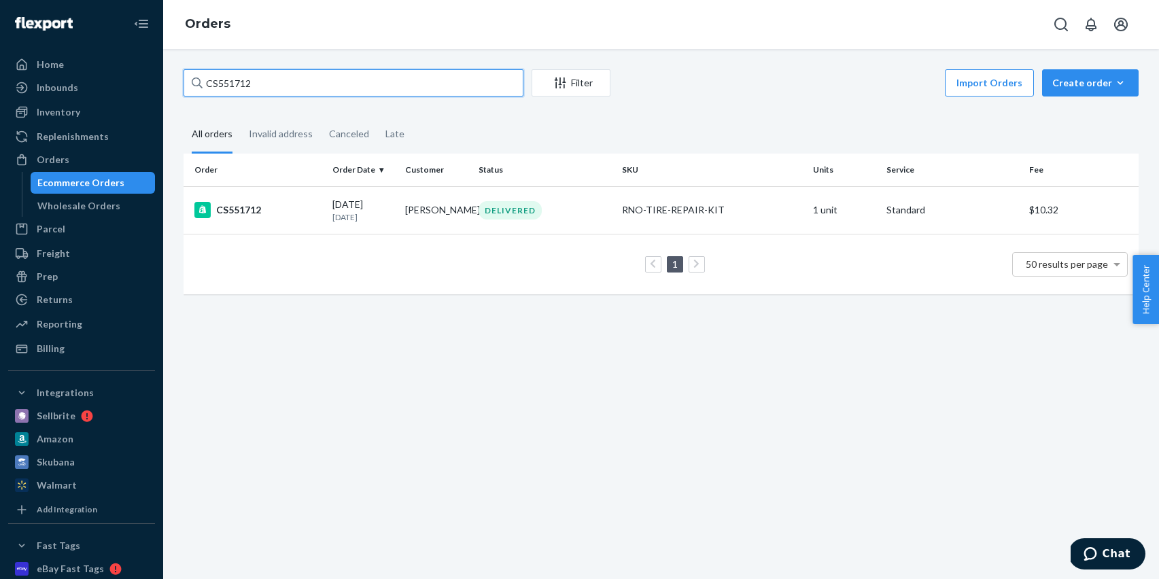
drag, startPoint x: 301, startPoint y: 77, endPoint x: 169, endPoint y: 76, distance: 131.2
click at [169, 76] on div "CS551712 Filter Import Orders Create order Ecommerce order Removal order All or…" at bounding box center [661, 314] width 996 height 530
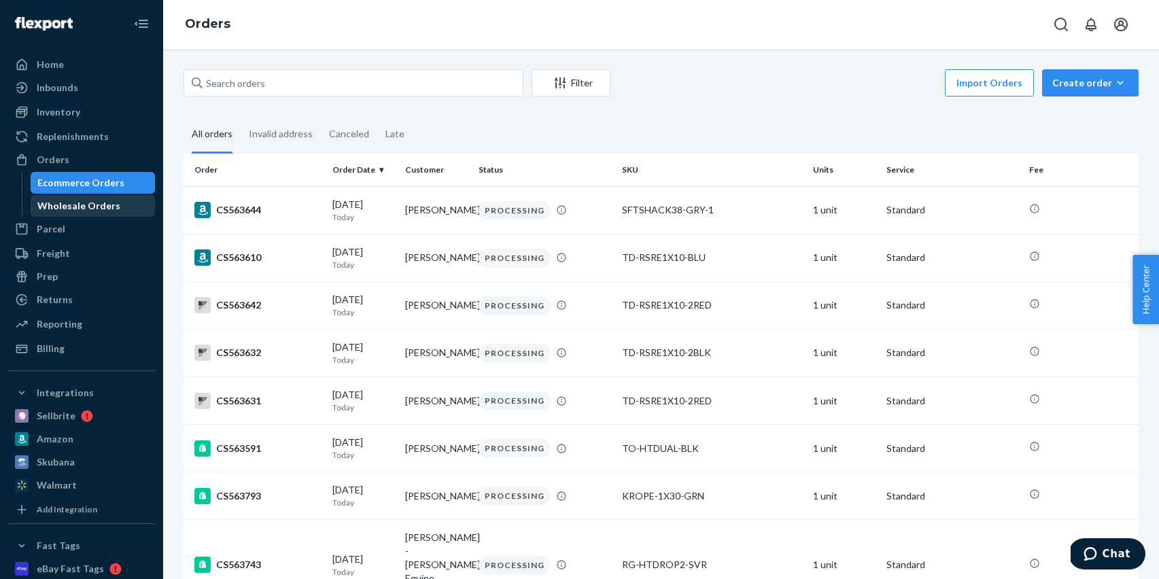
click at [90, 206] on div "Wholesale Orders" at bounding box center [78, 206] width 83 height 14
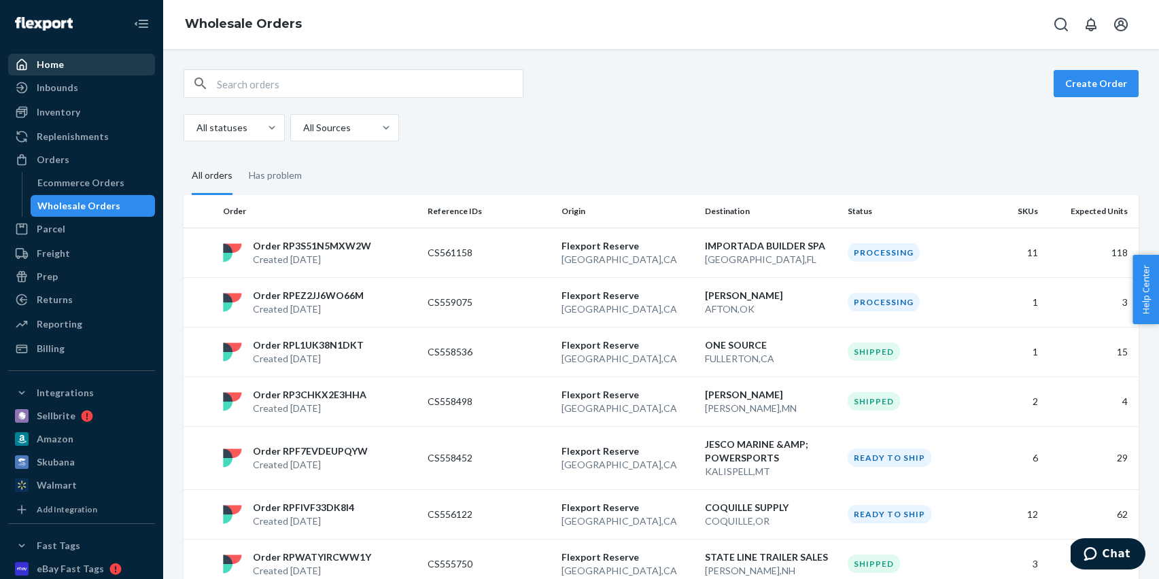
click at [80, 68] on div "Home" at bounding box center [82, 64] width 144 height 19
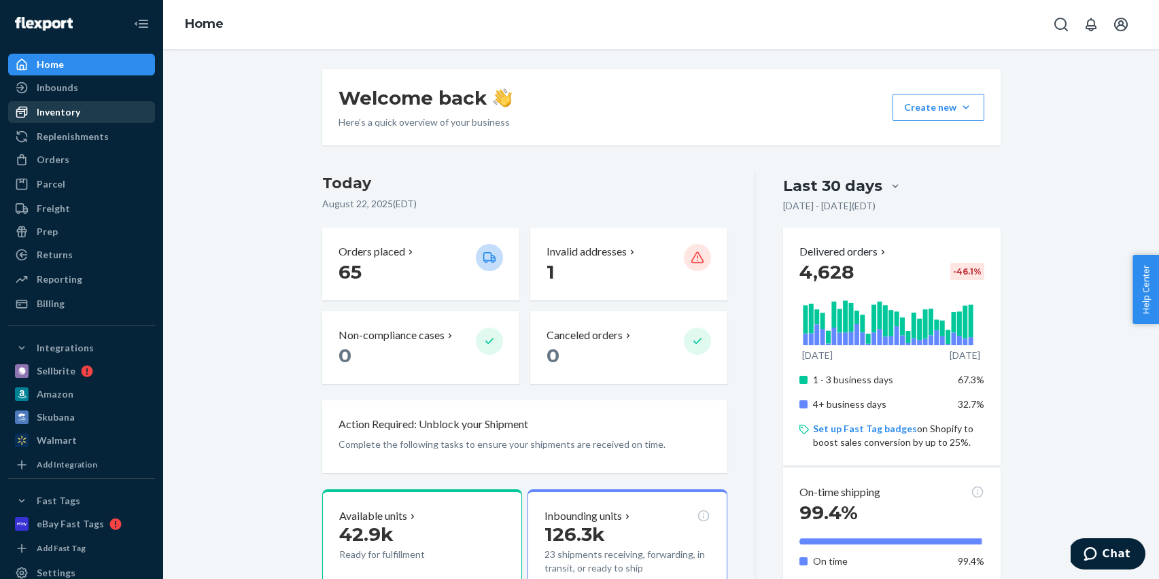
click at [83, 120] on div "Inventory" at bounding box center [82, 112] width 144 height 19
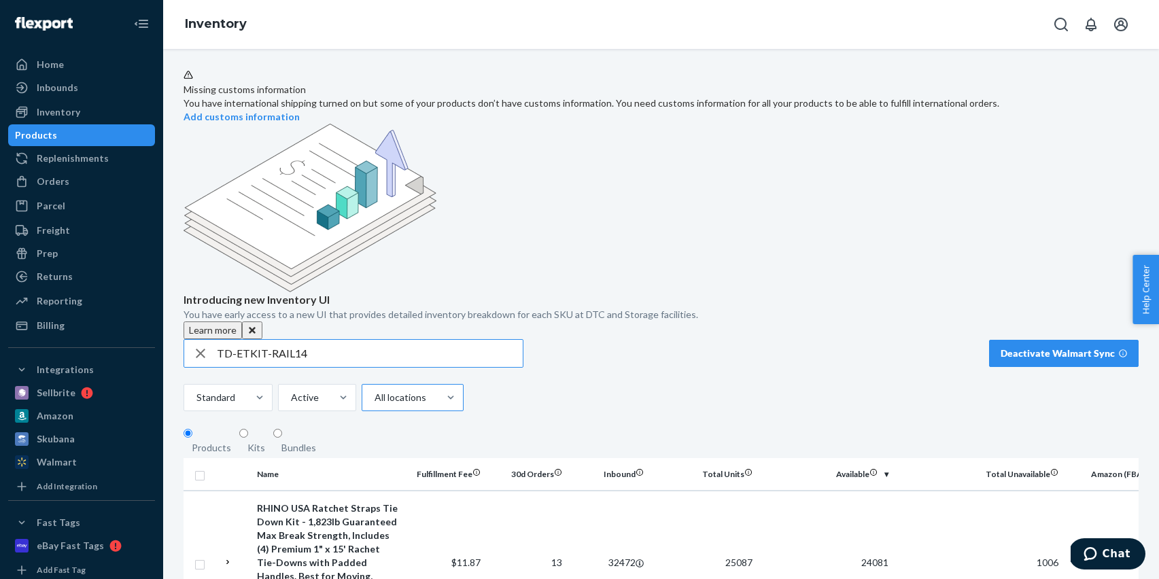
type input "TD-ETKIT-RAIL14"
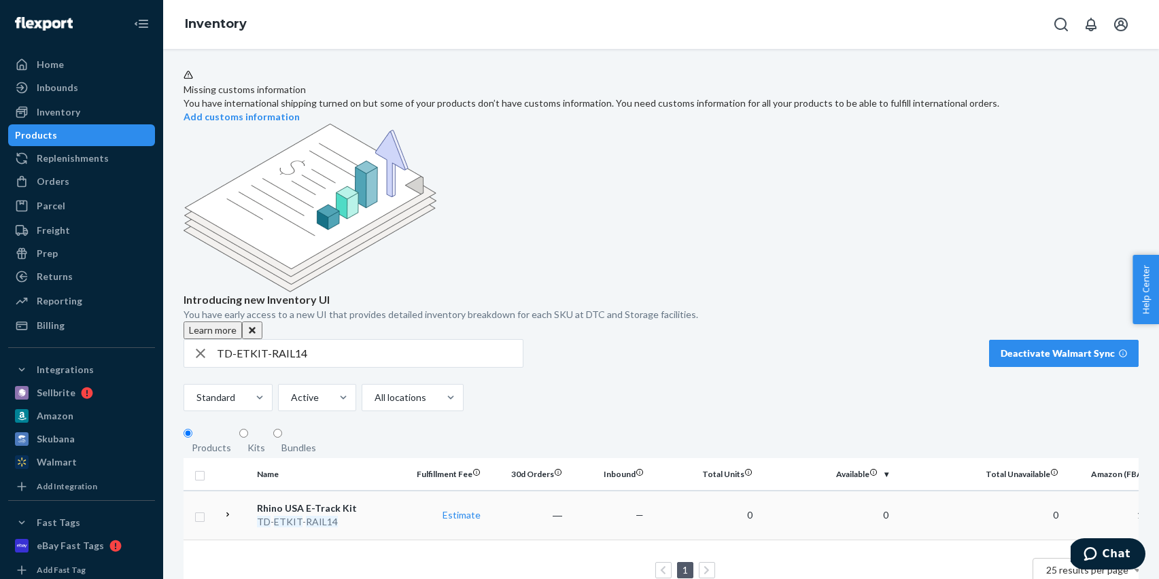
click at [394, 515] on div "TD - ETKIT - RAIL14" at bounding box center [328, 522] width 142 height 14
